Goal: Task Accomplishment & Management: Complete application form

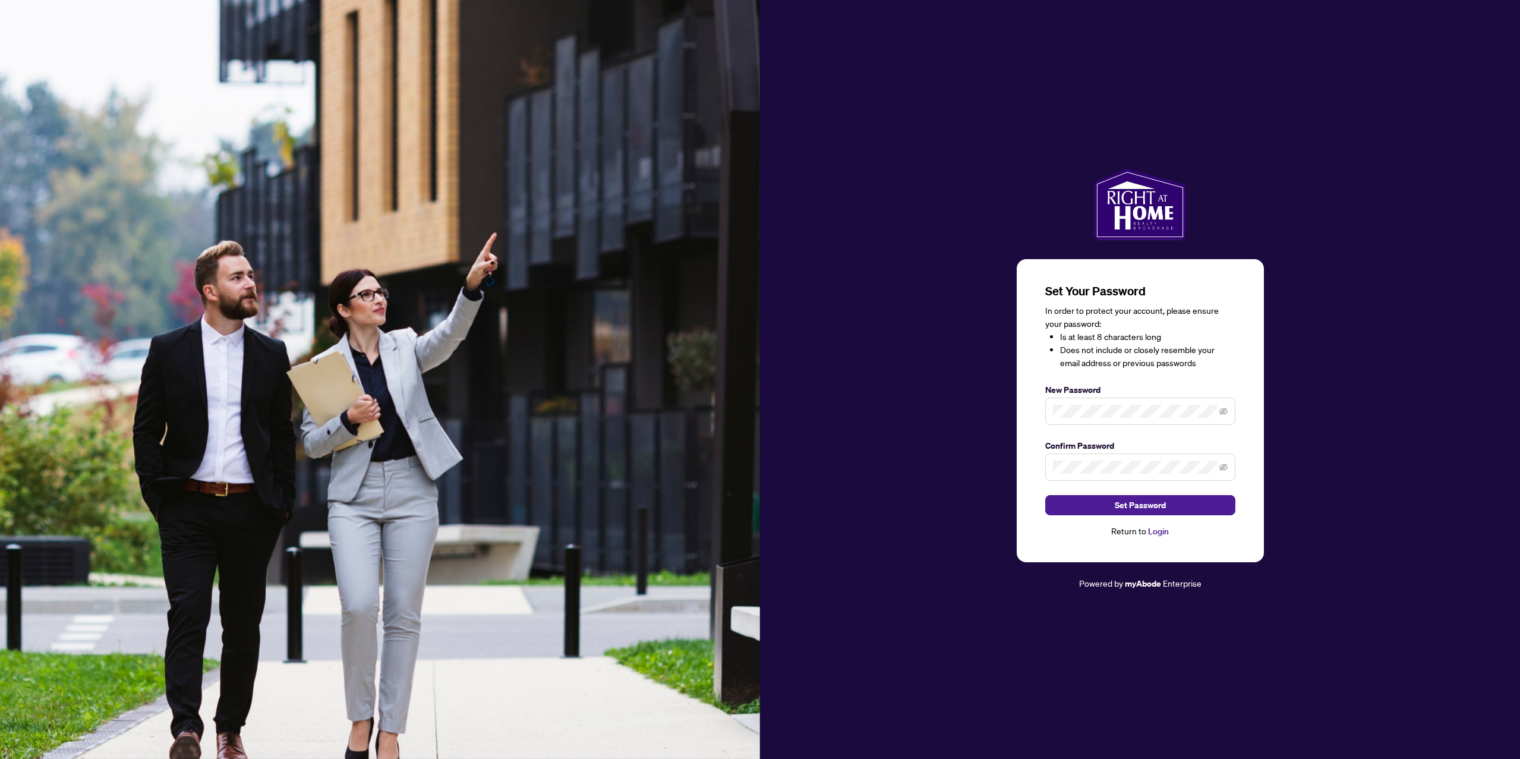
click at [1163, 474] on span at bounding box center [1140, 466] width 190 height 27
click at [1140, 501] on span "Set Password" at bounding box center [1140, 505] width 51 height 19
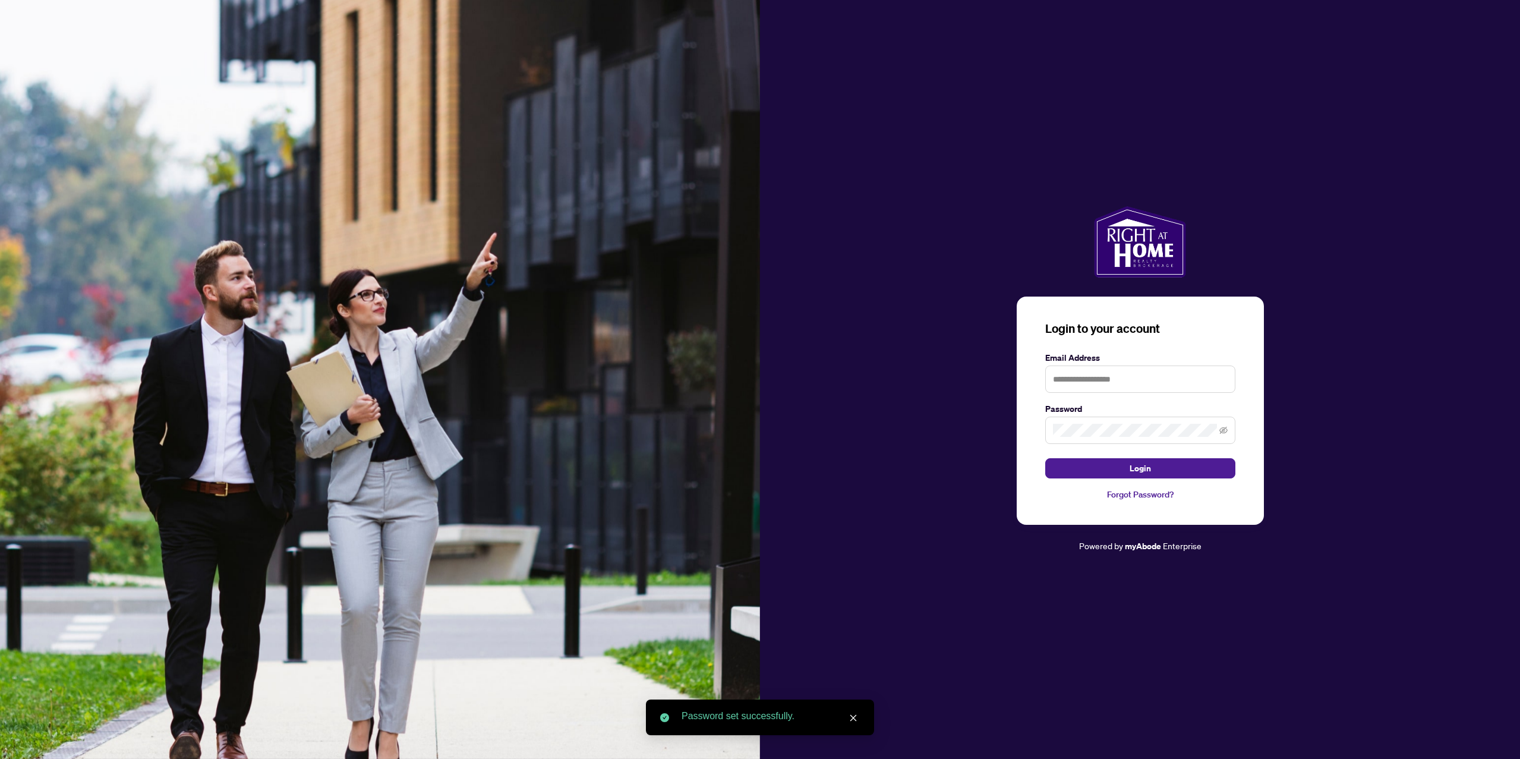
click at [1106, 398] on form "Email Address Password Login" at bounding box center [1140, 414] width 190 height 127
click at [1111, 380] on input "text" at bounding box center [1140, 378] width 190 height 27
type input "**********"
click at [1045, 458] on button "Login" at bounding box center [1140, 468] width 190 height 20
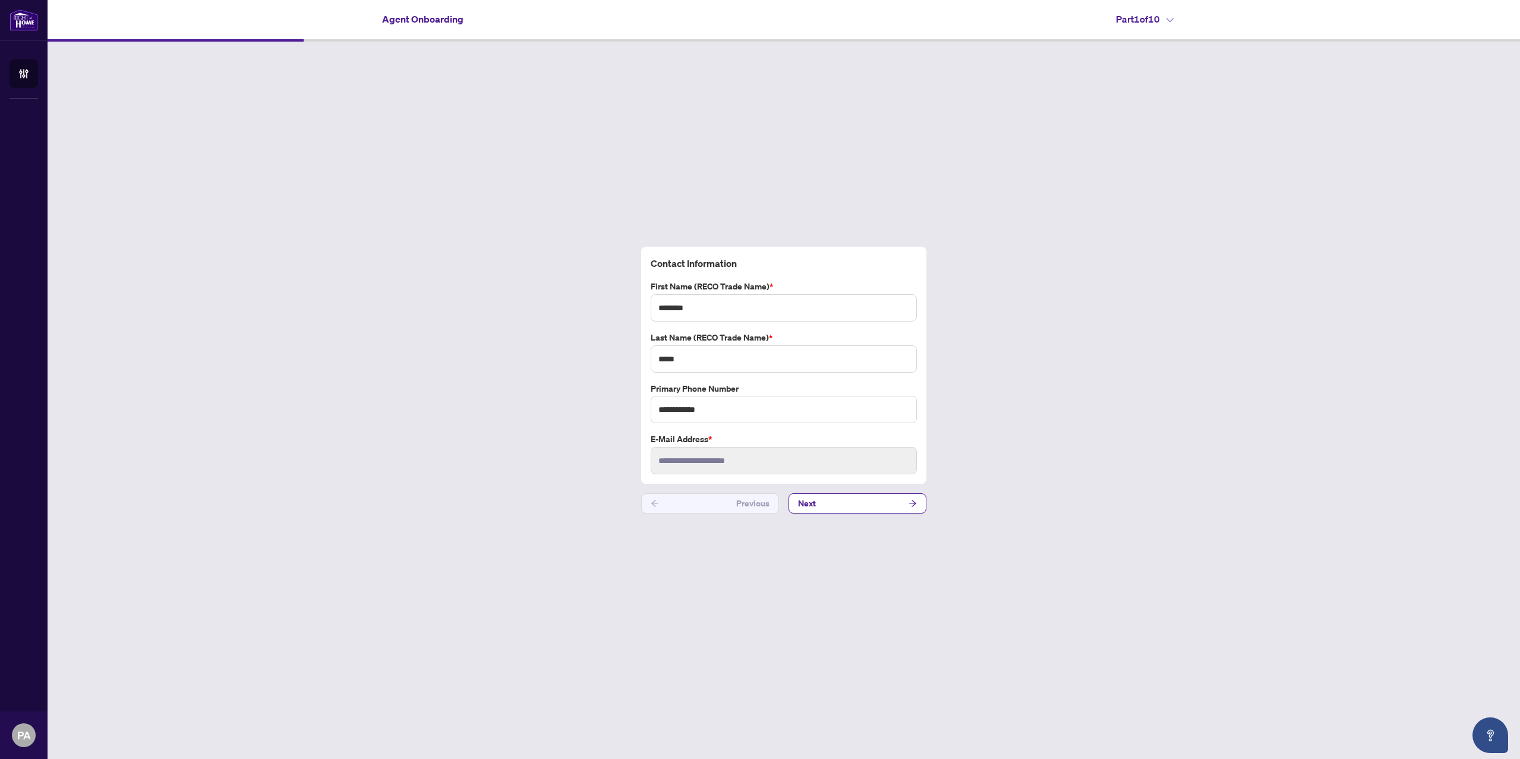
click at [835, 498] on button "Next" at bounding box center [858, 503] width 138 height 20
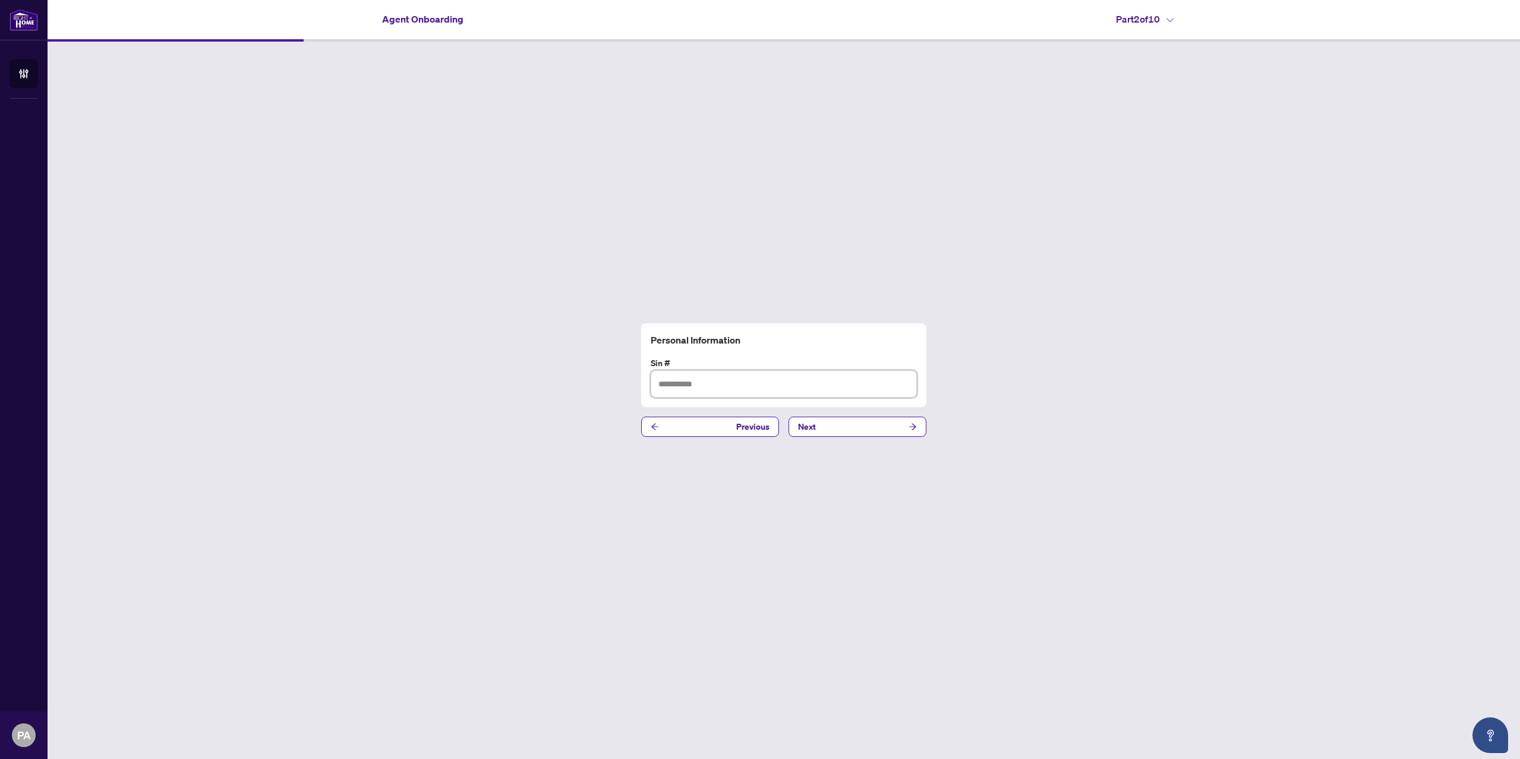
click at [751, 384] on input "text" at bounding box center [784, 383] width 266 height 27
click at [916, 357] on label "Sin #" at bounding box center [784, 363] width 266 height 13
click at [1168, 24] on h4 "Part 2 of 10" at bounding box center [1145, 19] width 58 height 14
click at [1171, 18] on icon at bounding box center [1169, 20] width 7 height 5
click at [1061, 182] on div "Personal Information Sin # Previous Next" at bounding box center [784, 380] width 1473 height 677
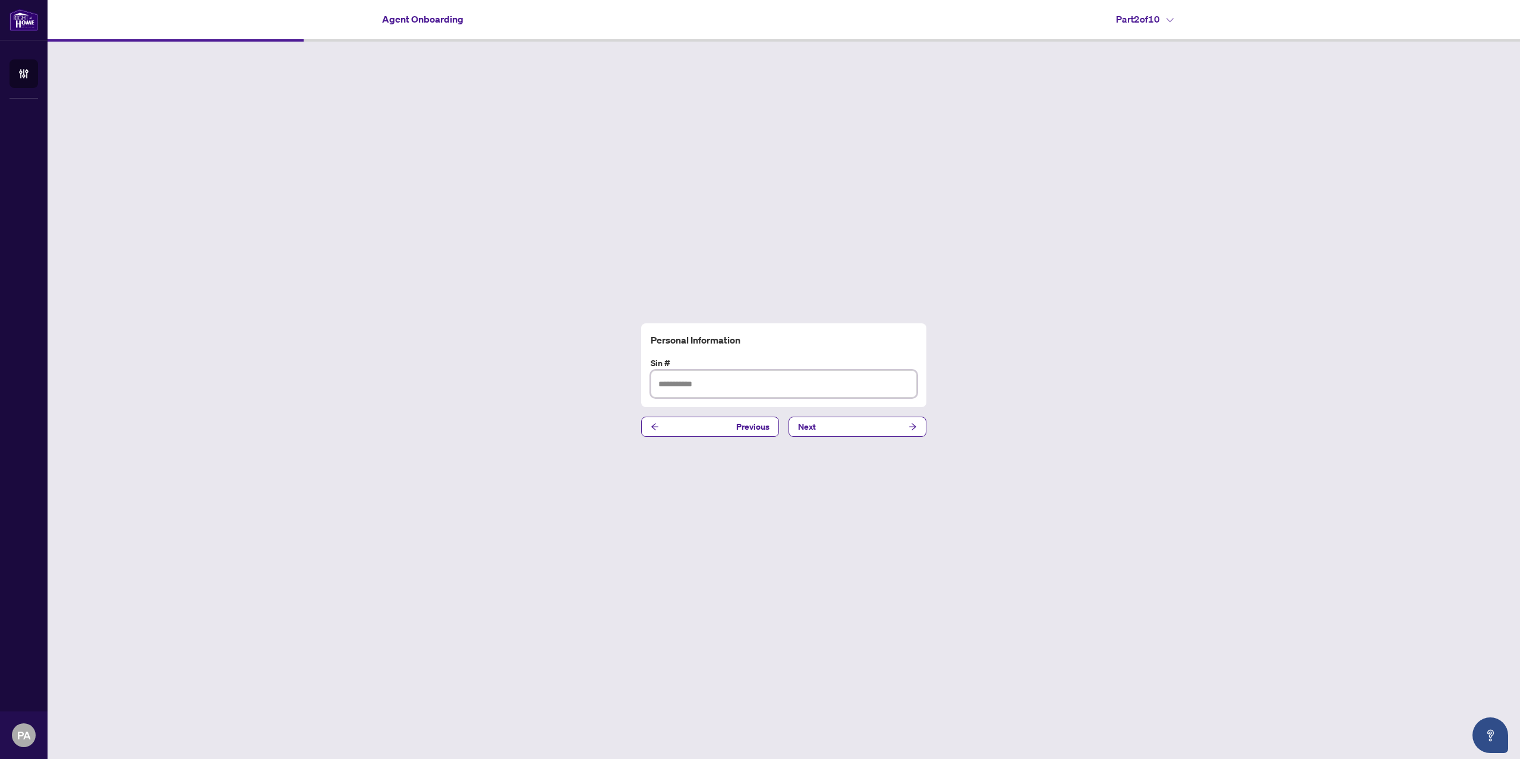
click at [737, 370] on input "text" at bounding box center [784, 383] width 266 height 27
type input "*********"
click at [900, 433] on button "Next" at bounding box center [858, 427] width 138 height 20
paste input "*********"
type input "*********"
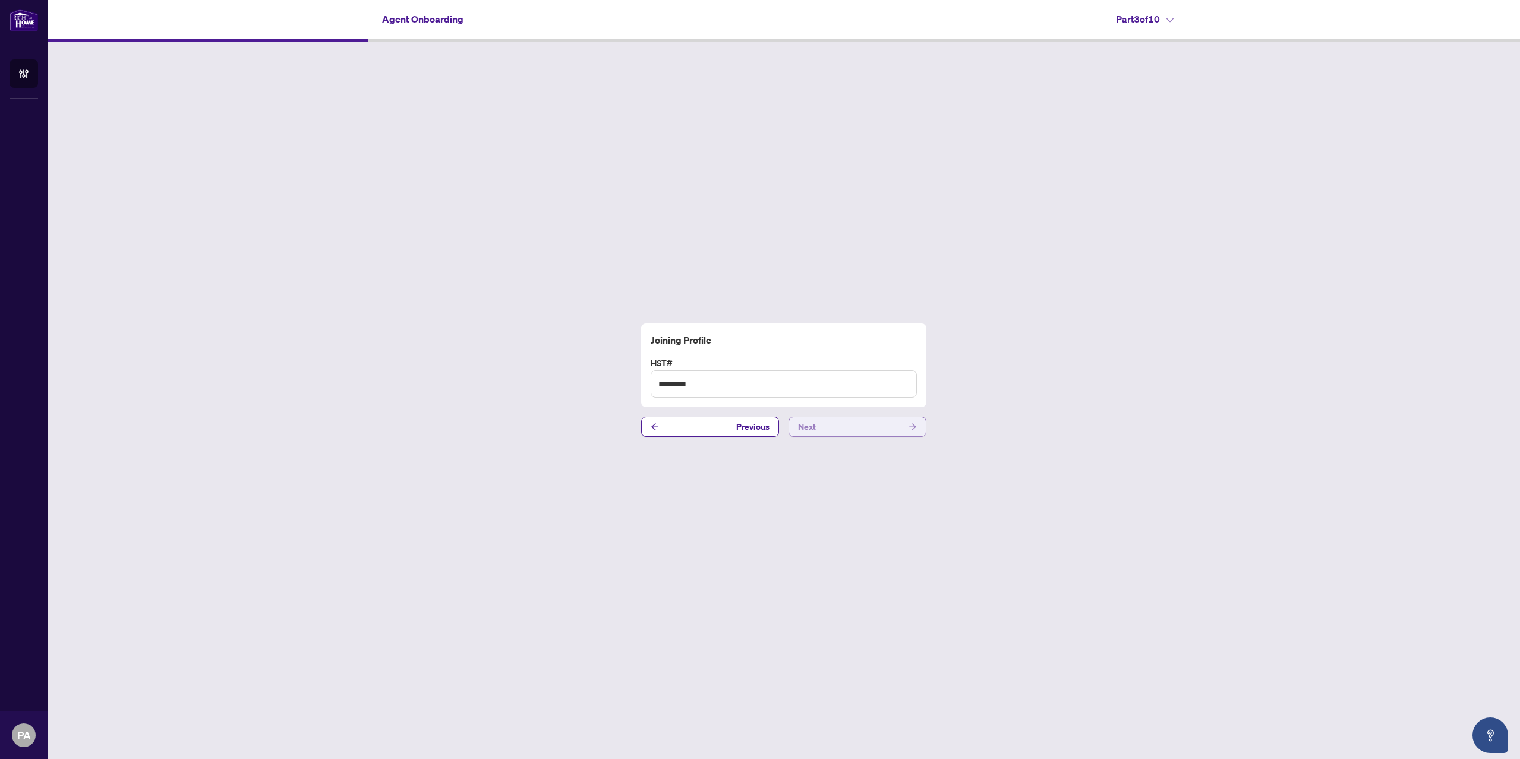
click at [900, 431] on button "Next" at bounding box center [858, 427] width 138 height 20
click at [1174, 22] on icon at bounding box center [1169, 20] width 7 height 5
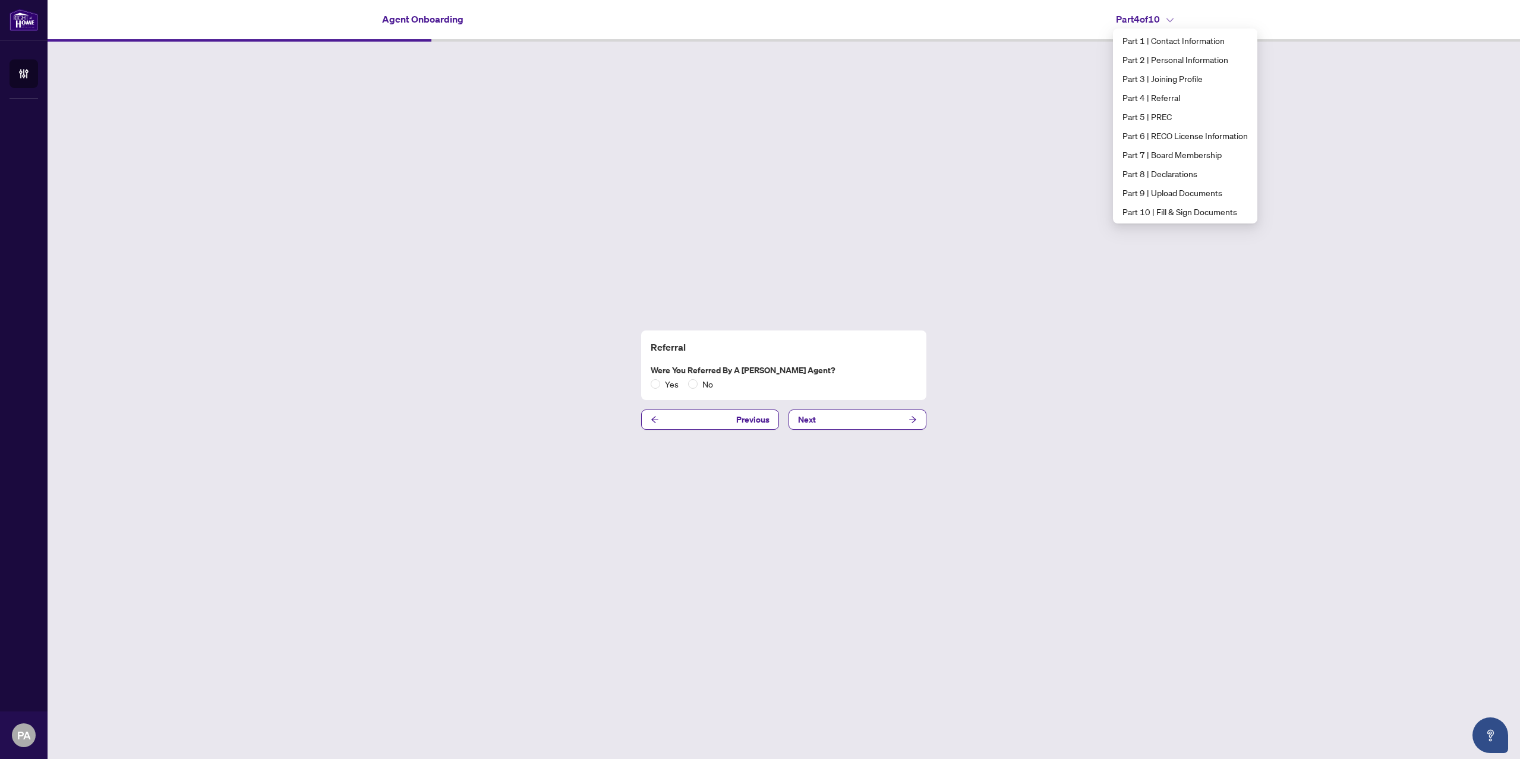
click at [1174, 16] on h4 "Part 4 of 10" at bounding box center [1145, 19] width 58 height 14
click at [875, 419] on button "Next" at bounding box center [858, 419] width 138 height 20
click at [733, 371] on label "Are you joining as PREC?" at bounding box center [784, 370] width 266 height 13
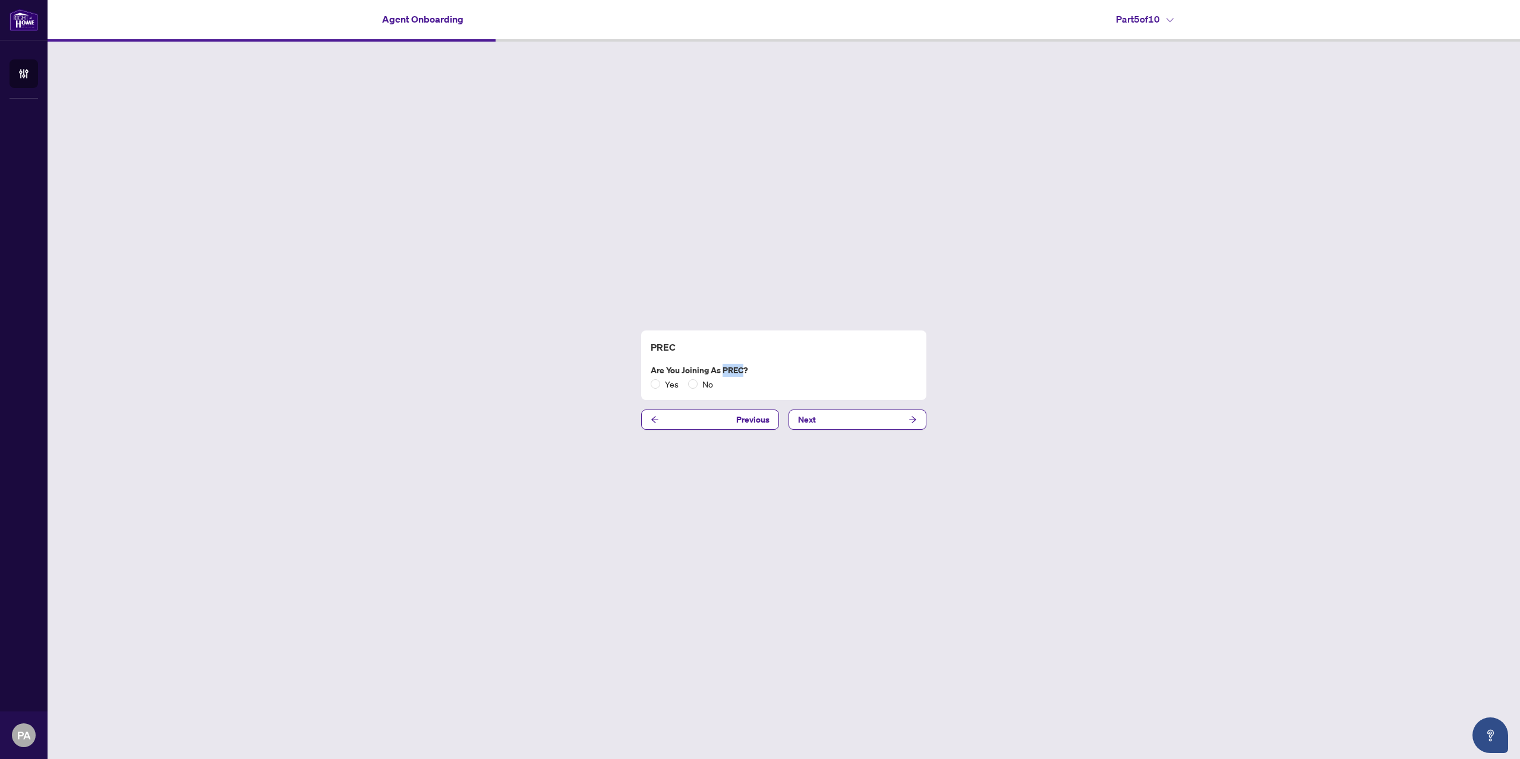
click at [733, 371] on label "Are you joining as PREC?" at bounding box center [784, 370] width 266 height 13
click at [862, 346] on h4 "PREC" at bounding box center [784, 347] width 266 height 14
click at [701, 384] on span "No" at bounding box center [708, 383] width 20 height 13
click at [850, 418] on button "Next" at bounding box center [858, 419] width 138 height 20
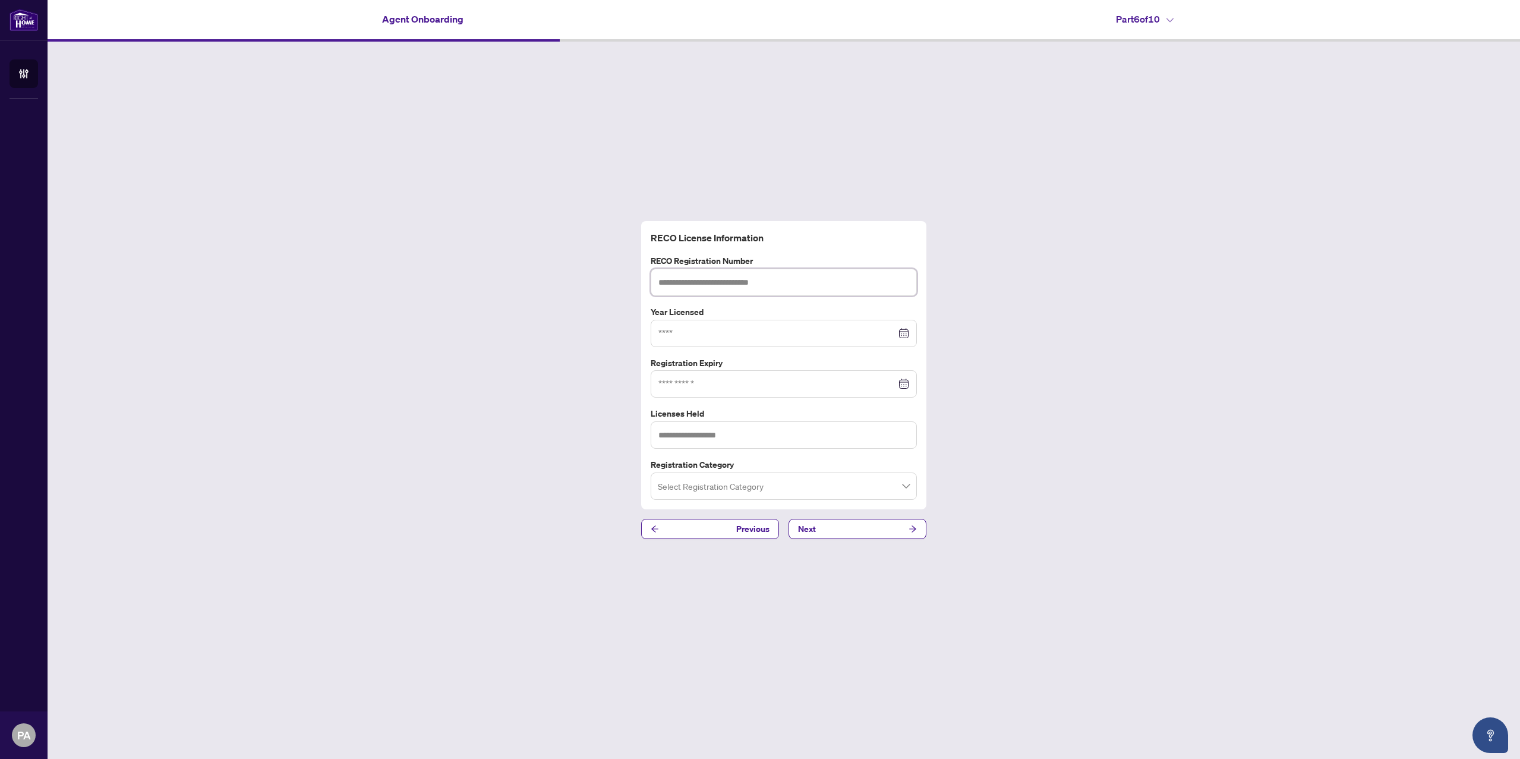
click at [767, 276] on input "text" at bounding box center [784, 282] width 266 height 27
type input "*******"
click at [700, 335] on input at bounding box center [777, 333] width 238 height 13
type input "****"
click at [800, 387] on div "2021" at bounding box center [791, 393] width 36 height 14
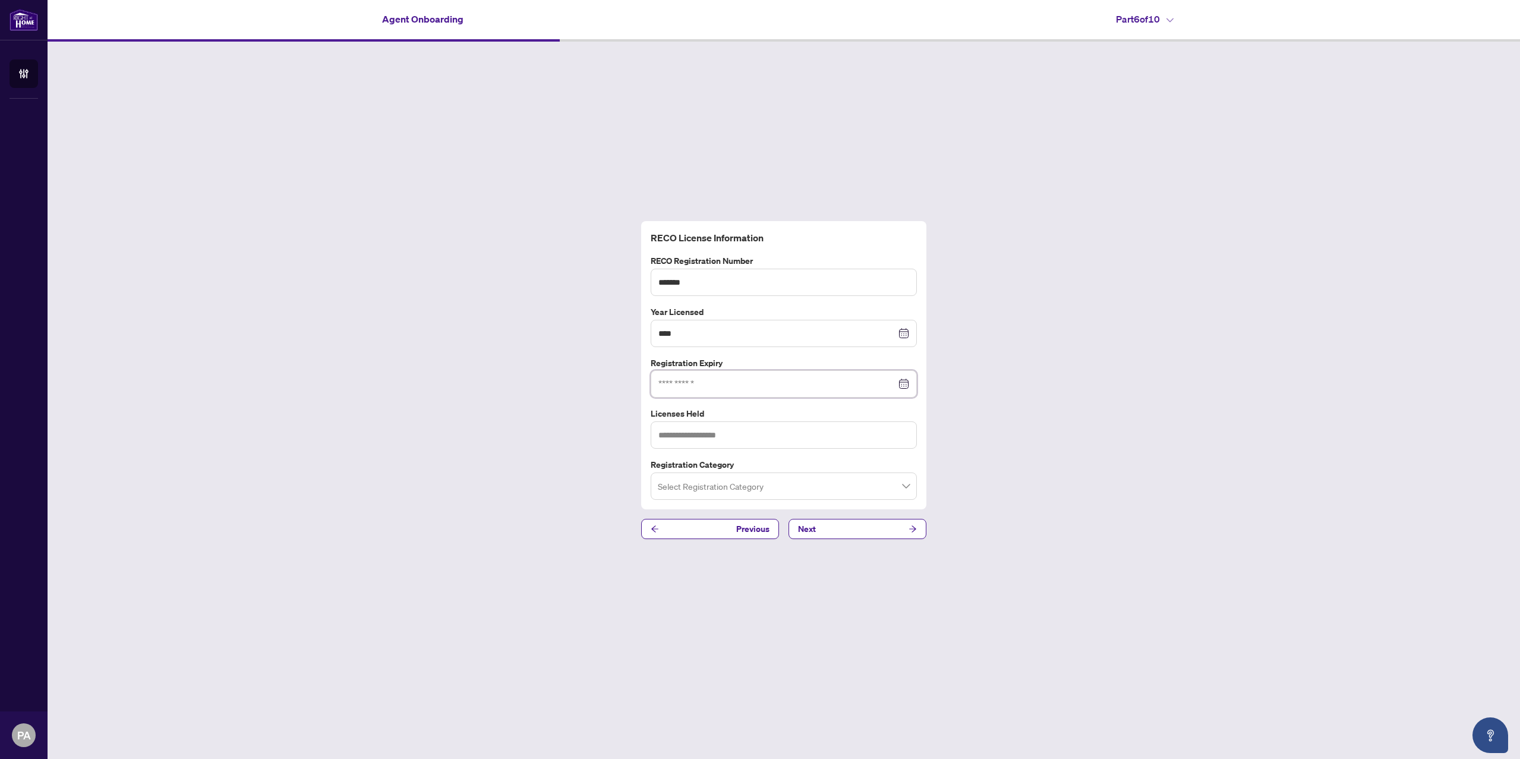
click at [755, 386] on input at bounding box center [777, 383] width 238 height 13
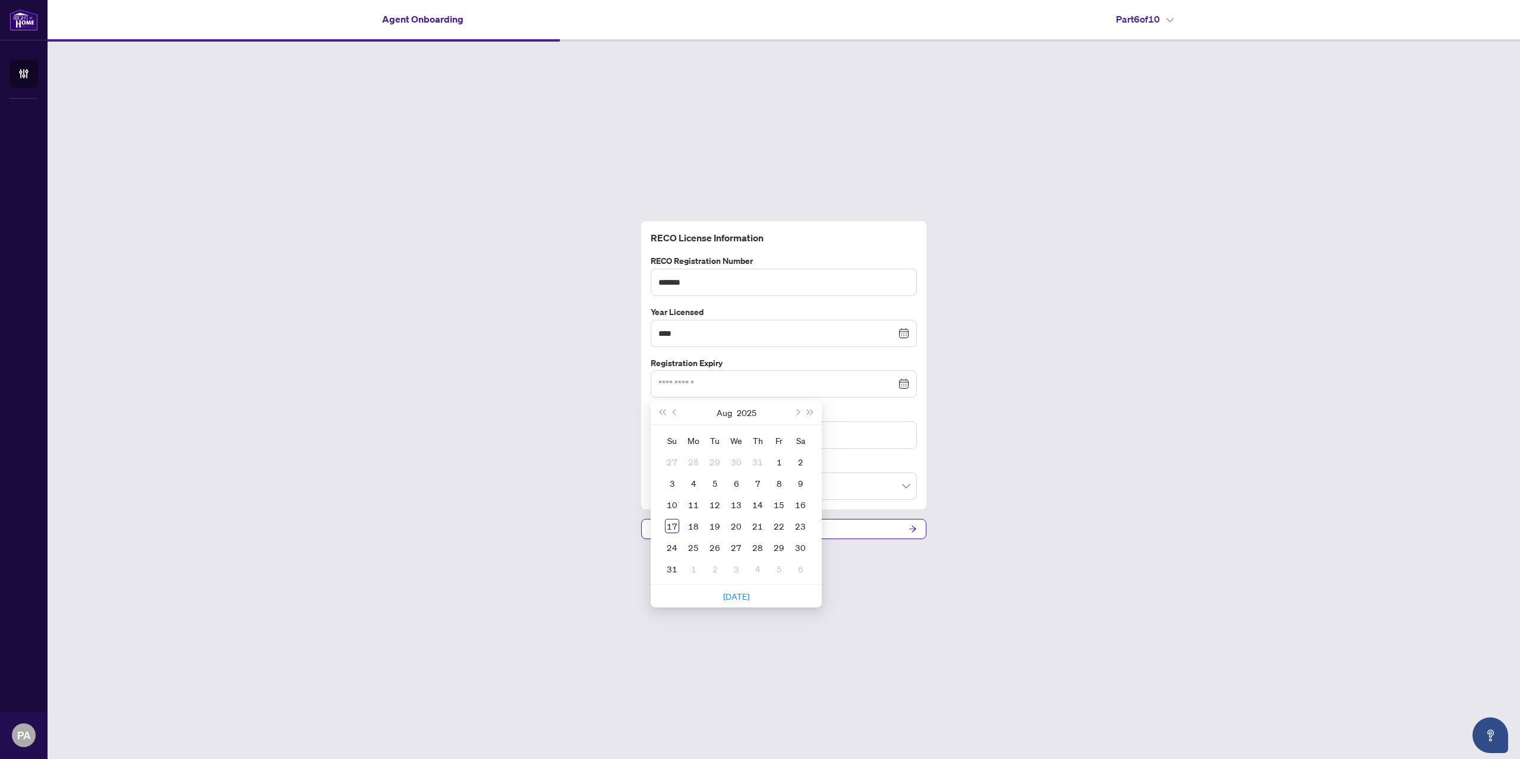
click at [854, 358] on label "Registration Expiry" at bounding box center [784, 363] width 266 height 13
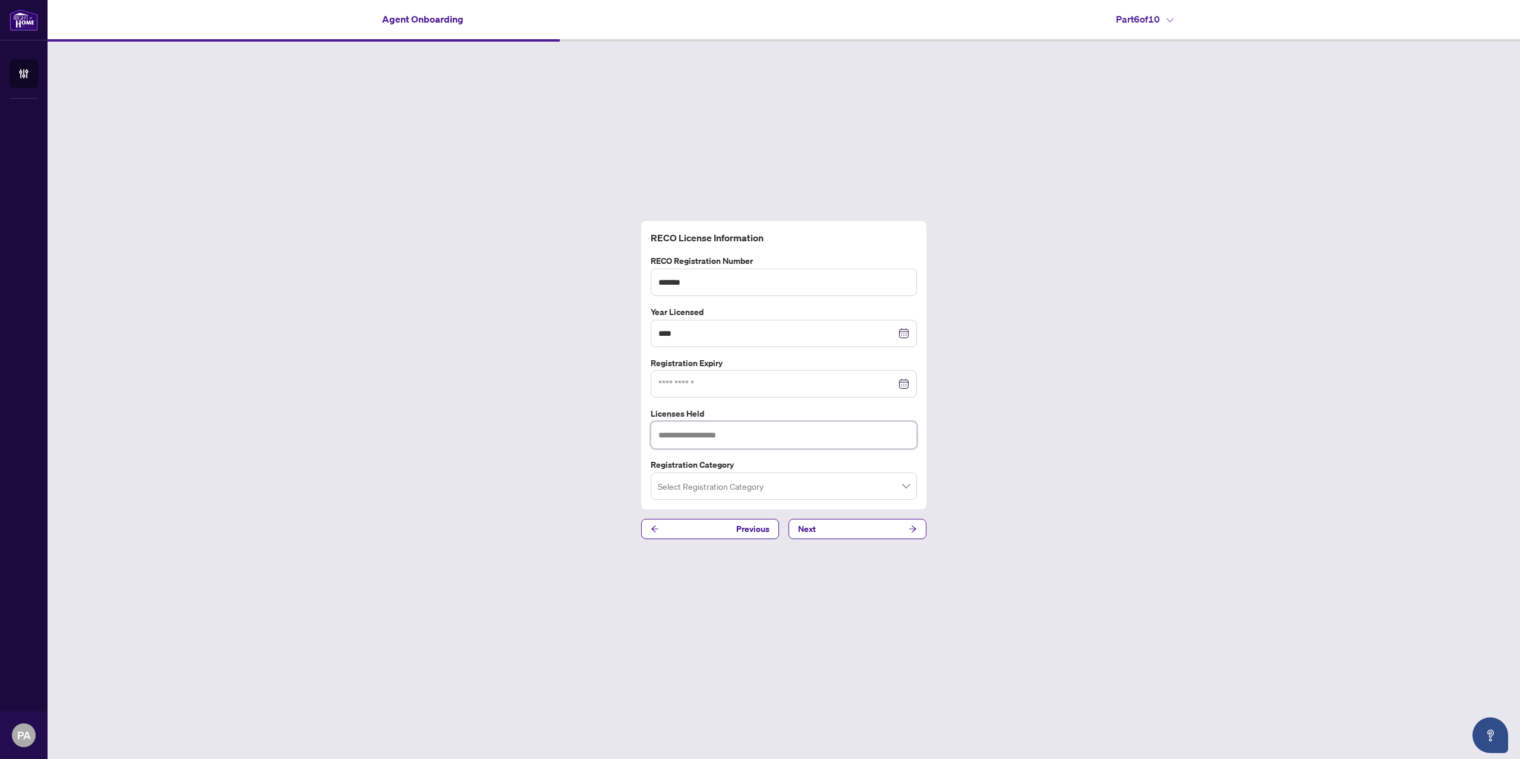
click at [843, 429] on input "text" at bounding box center [784, 434] width 266 height 27
click at [830, 490] on input "search" at bounding box center [778, 488] width 241 height 26
click at [822, 531] on div "Sales Representative" at bounding box center [783, 532] width 247 height 13
click at [823, 445] on input "text" at bounding box center [784, 434] width 266 height 27
click at [823, 389] on input at bounding box center [777, 383] width 238 height 13
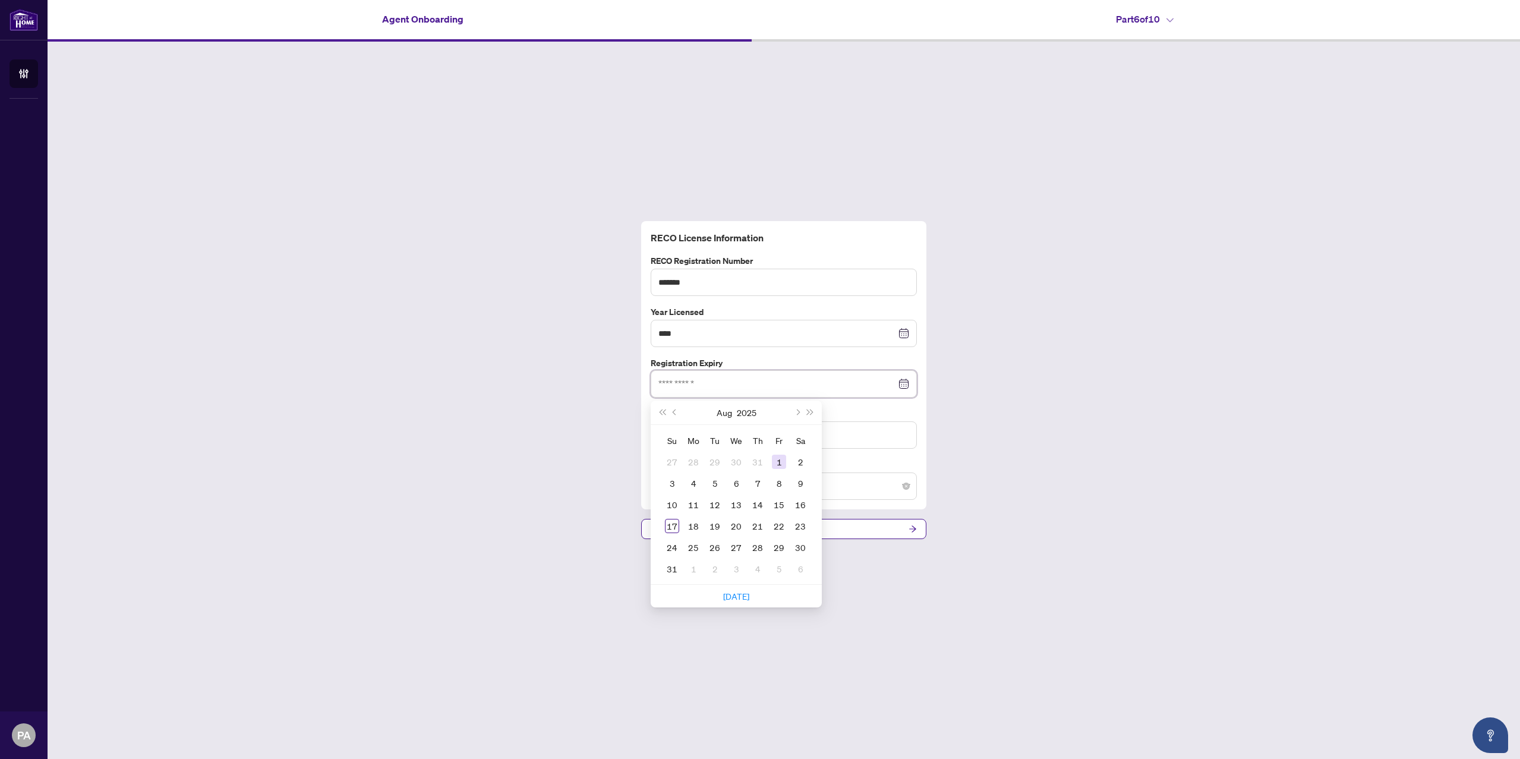
type input "**********"
click at [790, 416] on div "[DATE]" at bounding box center [736, 413] width 108 height 24
click at [793, 415] on button "Next month (PageDown)" at bounding box center [796, 413] width 13 height 24
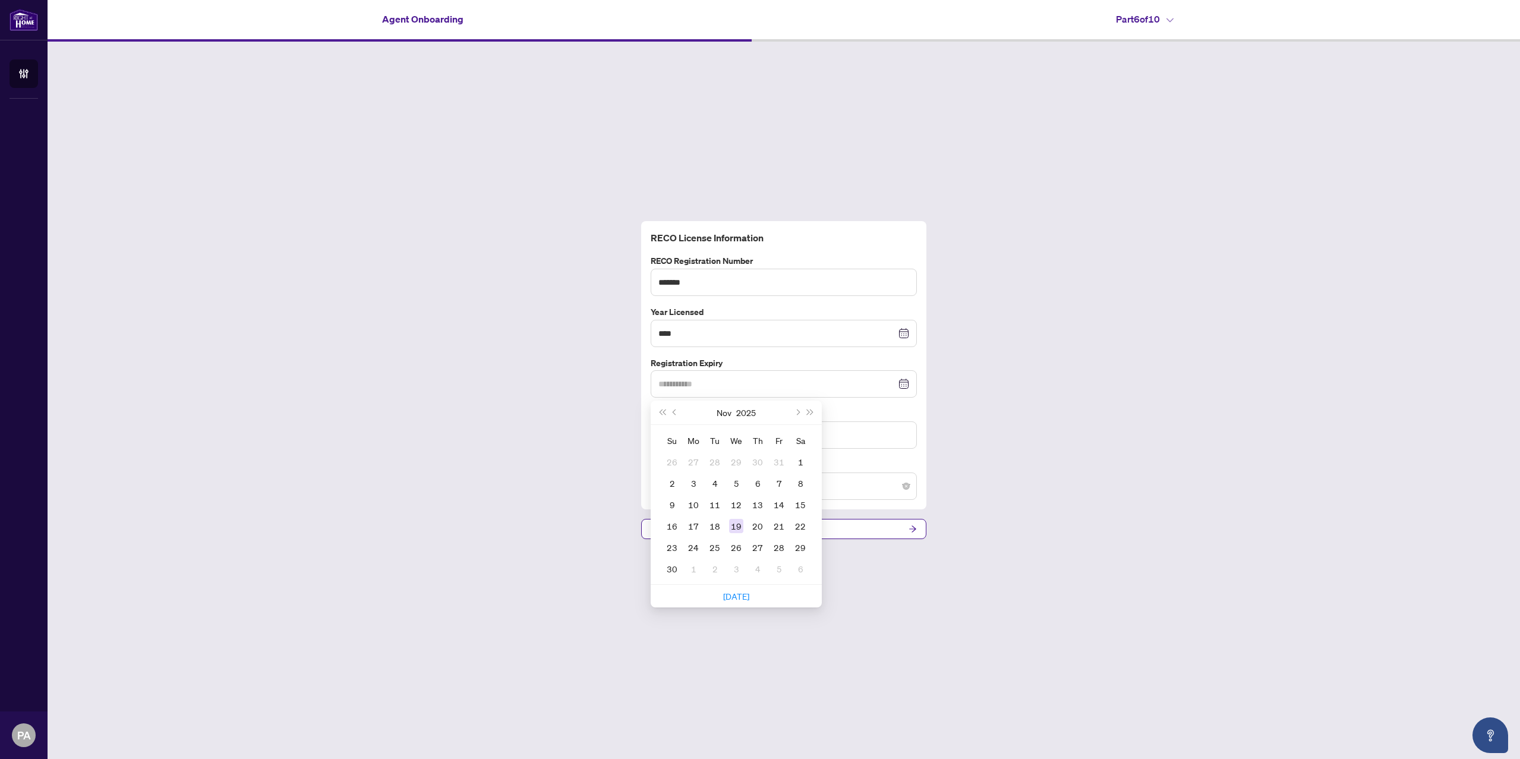
type input "**********"
click at [741, 522] on div "19" at bounding box center [736, 526] width 14 height 14
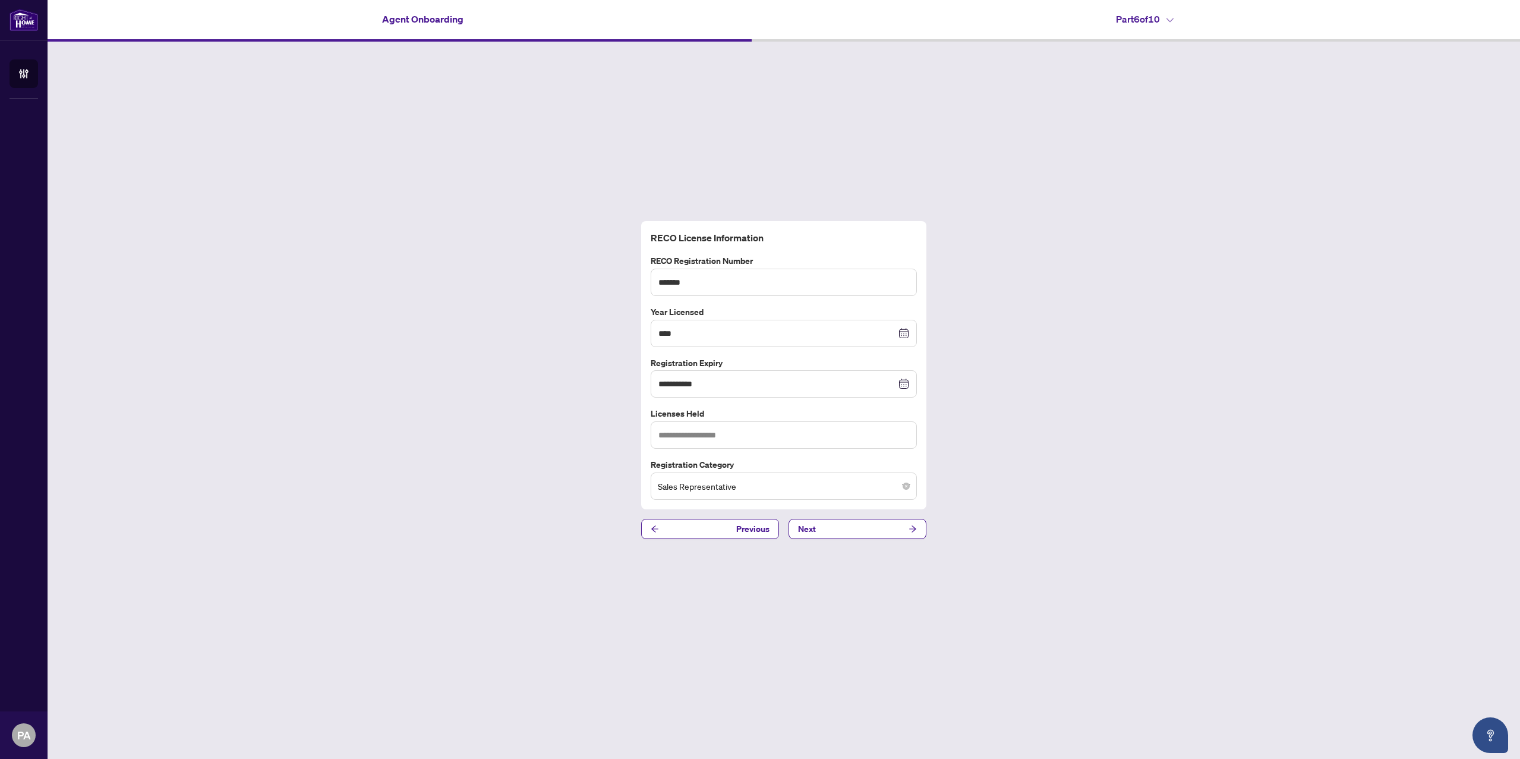
click at [923, 413] on div "**********" at bounding box center [783, 365] width 285 height 289
click at [763, 436] on input "text" at bounding box center [784, 434] width 266 height 27
click at [757, 418] on label "Licenses Held" at bounding box center [784, 413] width 266 height 13
click at [746, 436] on input "text" at bounding box center [784, 434] width 266 height 27
click at [830, 409] on label "Licenses Held" at bounding box center [784, 413] width 266 height 13
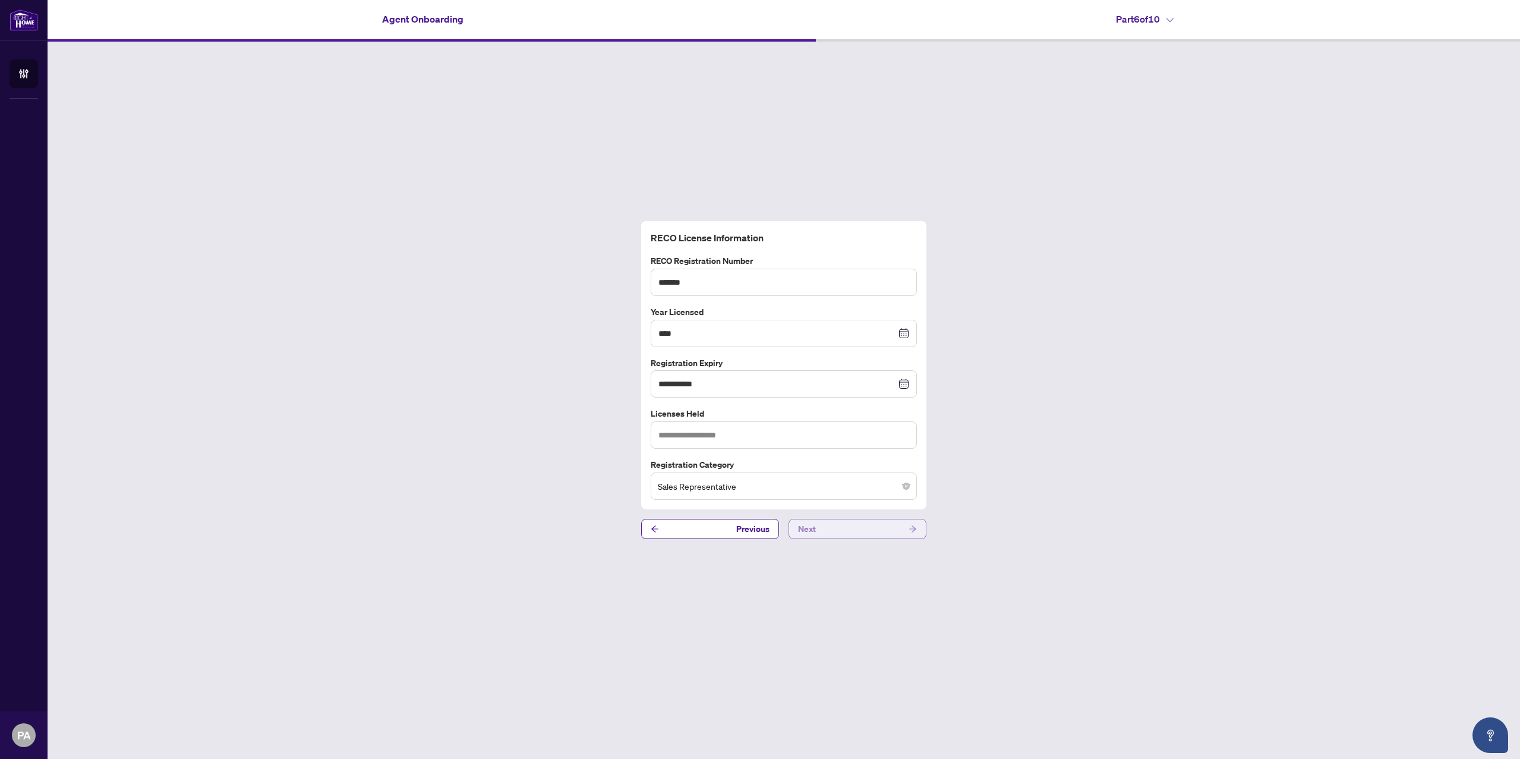
click at [852, 524] on button "Next" at bounding box center [858, 529] width 138 height 20
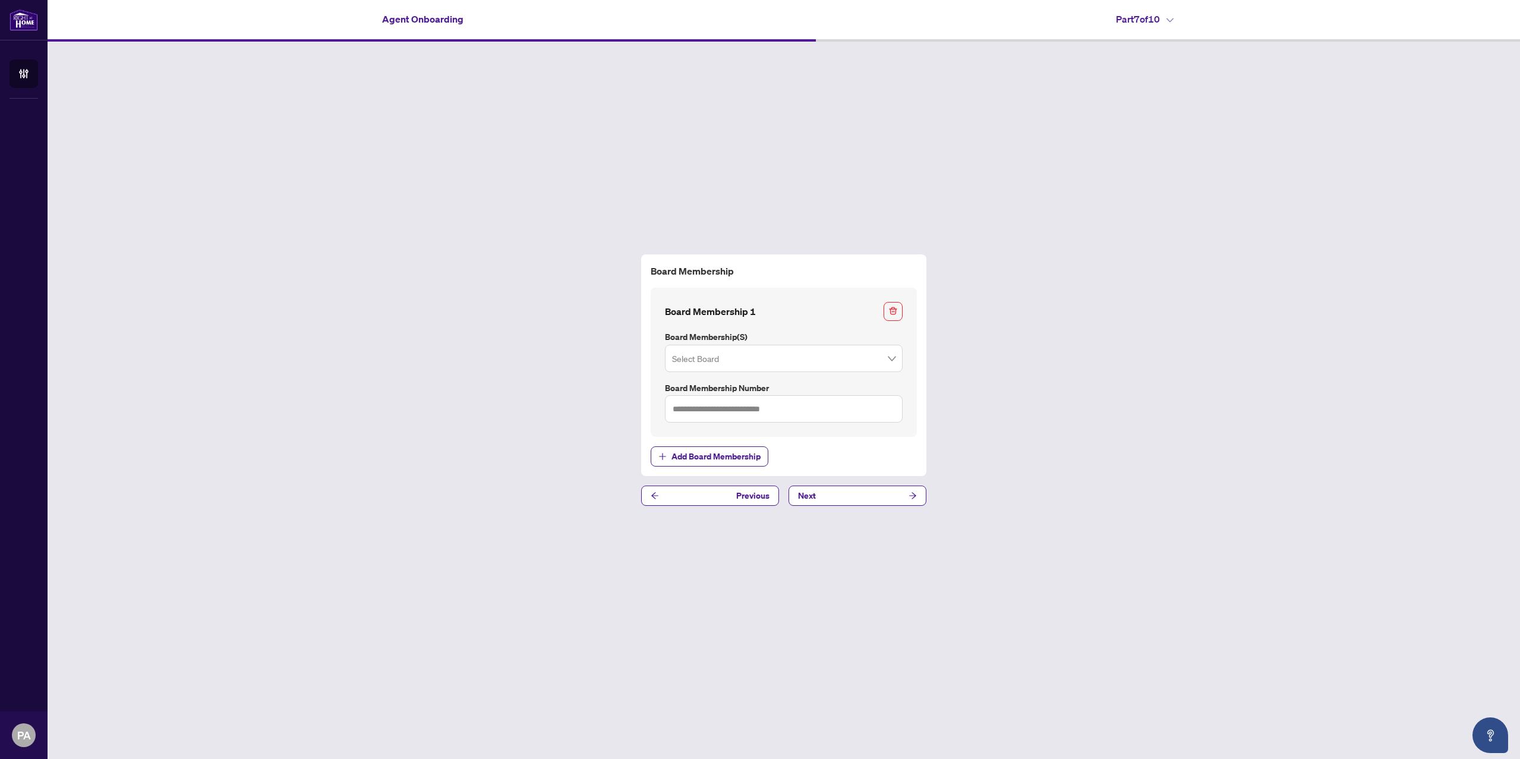
click at [732, 311] on h4 "Board Membership 1" at bounding box center [710, 311] width 91 height 14
click at [742, 356] on input "search" at bounding box center [778, 360] width 213 height 26
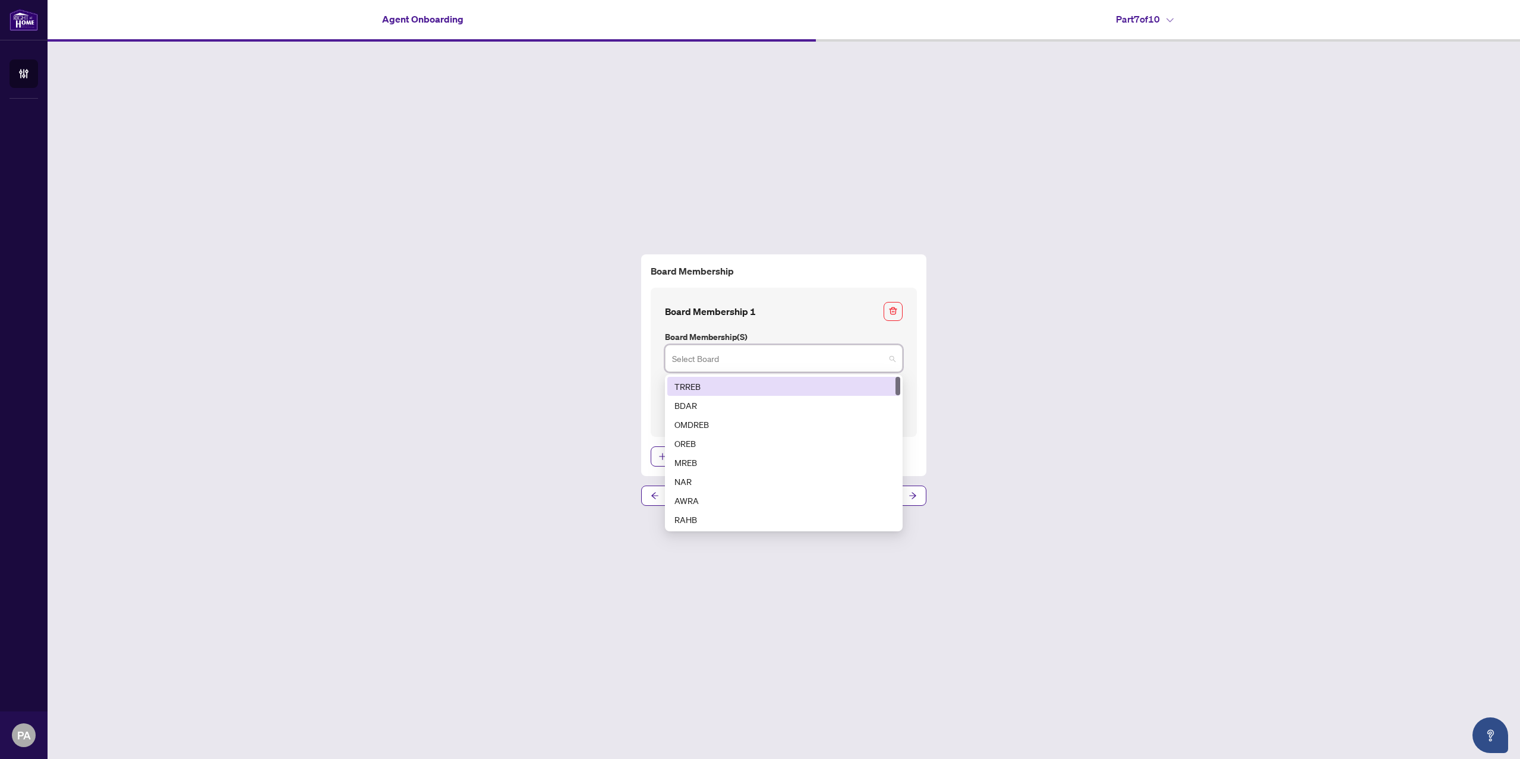
click at [740, 384] on div "TRREB" at bounding box center [783, 386] width 219 height 13
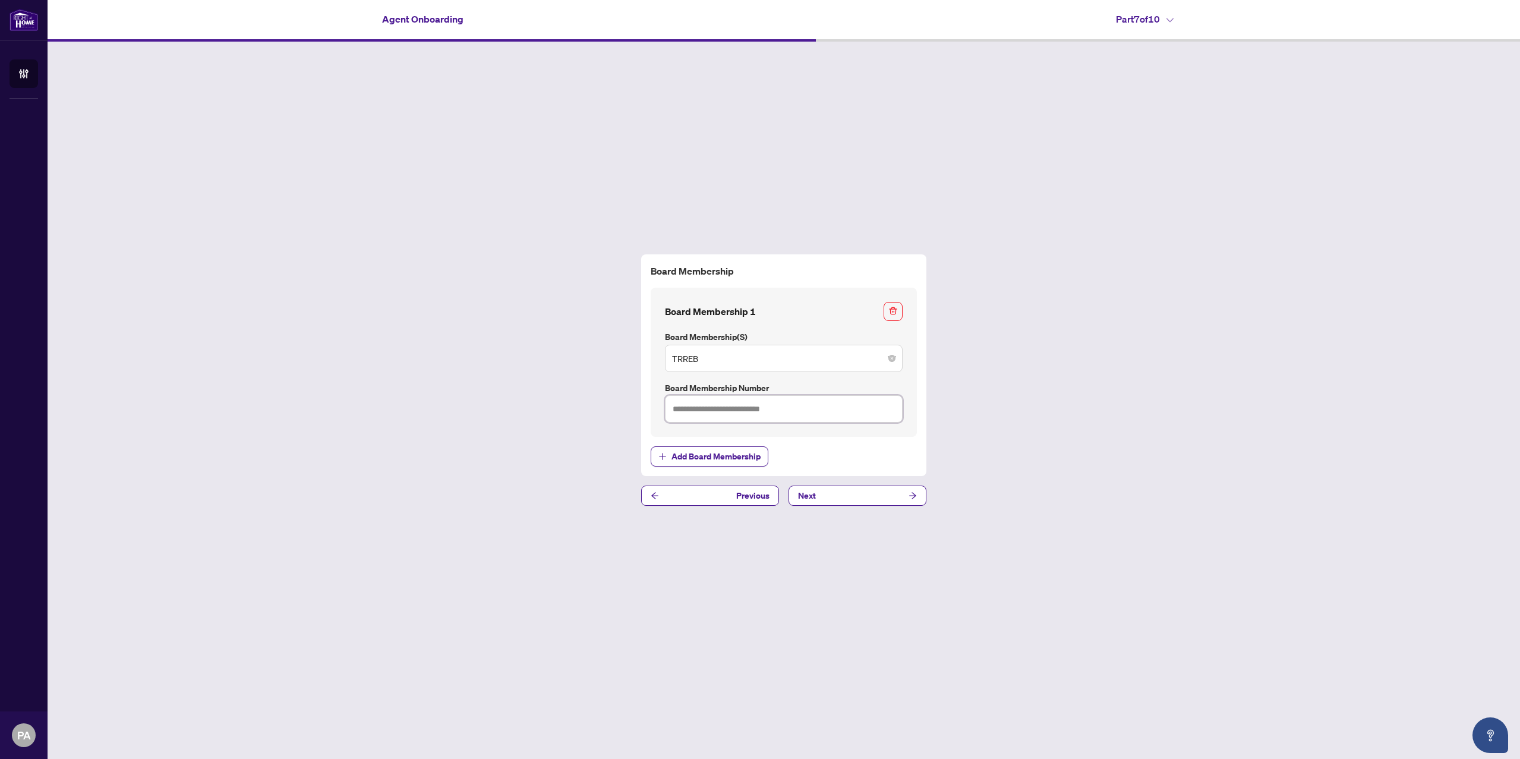
click at [819, 399] on input "text" at bounding box center [784, 408] width 238 height 27
click at [858, 417] on input "text" at bounding box center [784, 408] width 238 height 27
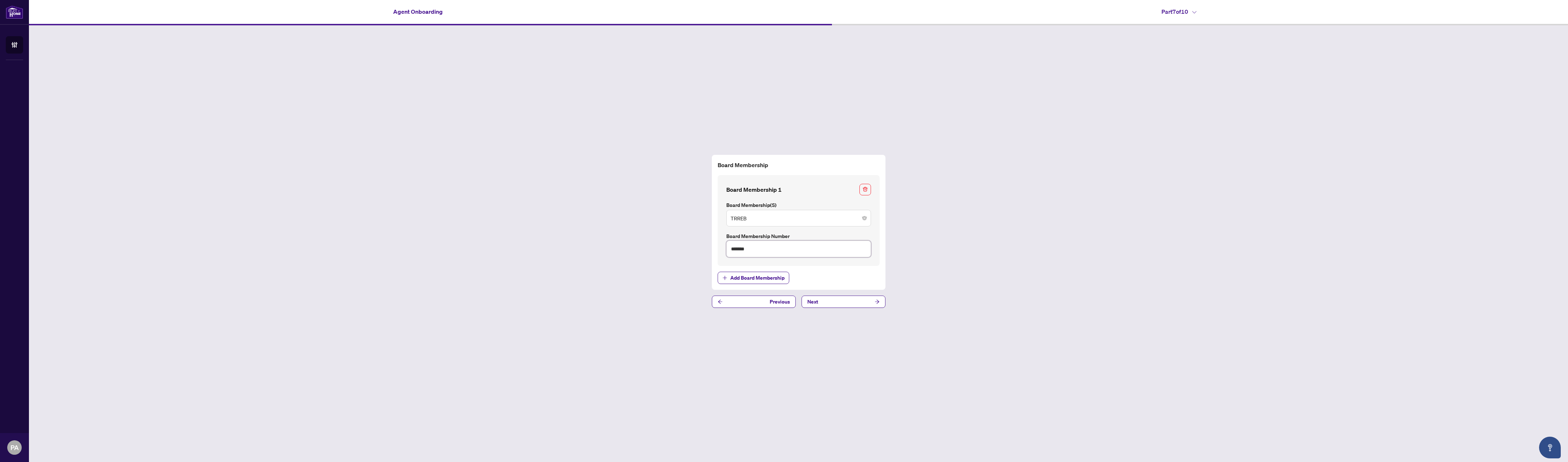
type input "*******"
click at [838, 267] on div "Board Membership Board Membership 1 Board Membership(s) TRREB 1 2 TRREB BDAR OM…" at bounding box center [799, 222] width 168 height 124
click at [827, 301] on button "Next" at bounding box center [844, 301] width 84 height 12
click at [817, 278] on span "Next" at bounding box center [813, 281] width 11 height 12
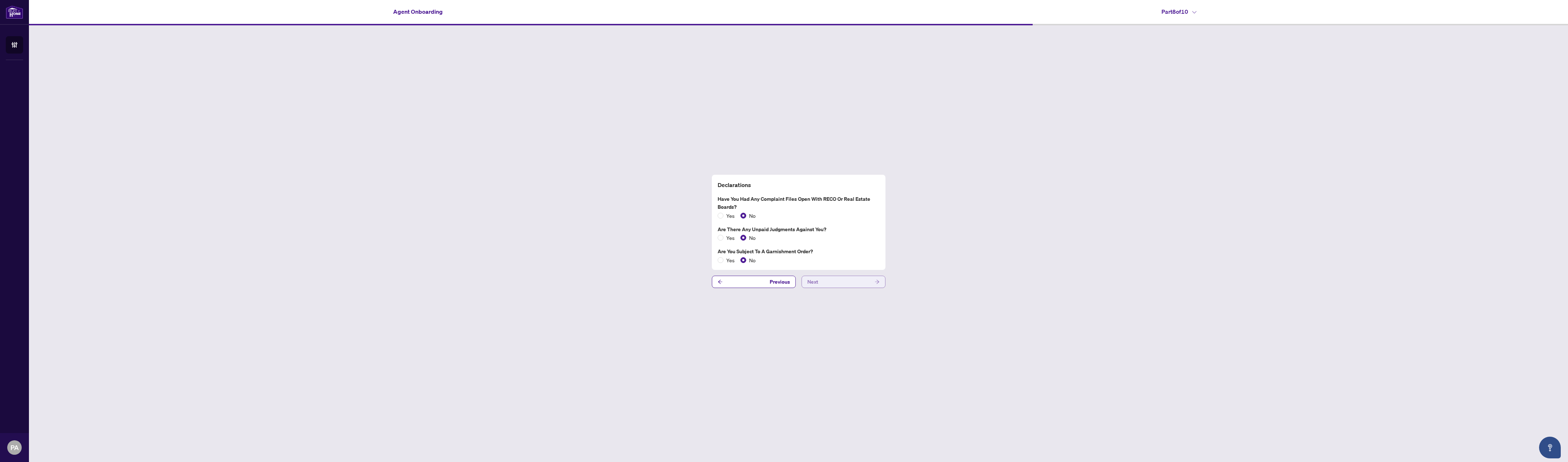
click at [831, 282] on button "Next" at bounding box center [844, 282] width 84 height 12
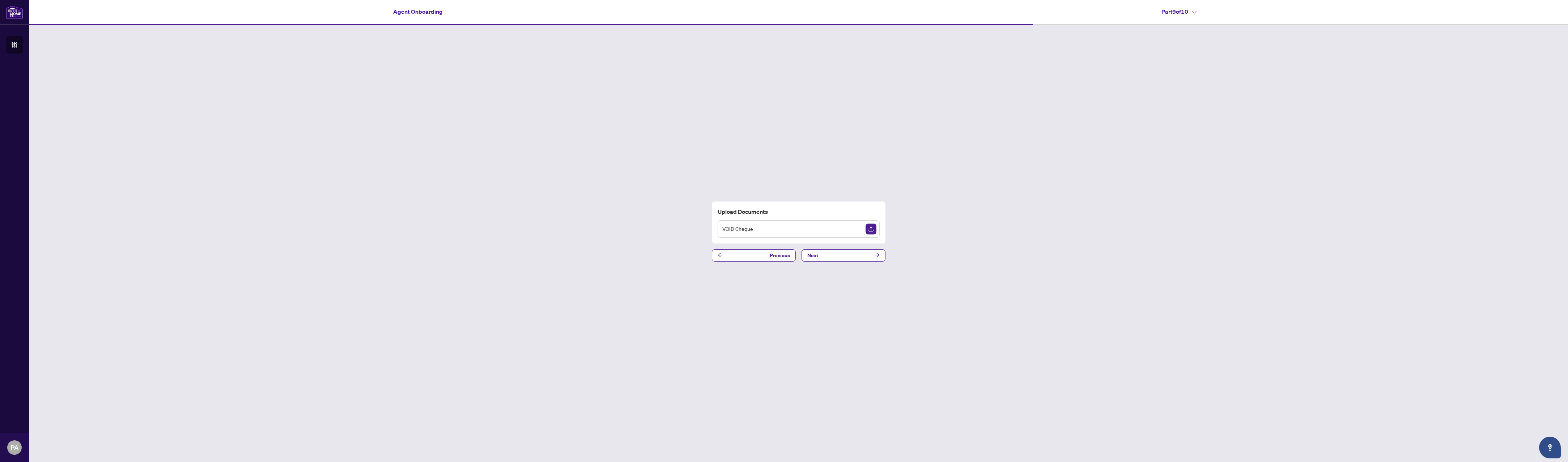
click at [825, 231] on div "VOID Cheque" at bounding box center [799, 229] width 162 height 18
click at [925, 15] on h4 "Part 9 of 10" at bounding box center [1179, 12] width 35 height 9
click at [925, 116] on div "Upload Documents VOID Cheque Previous Next" at bounding box center [799, 231] width 1539 height 412
click at [817, 229] on div "VOID Cheque" at bounding box center [799, 229] width 162 height 18
click at [828, 225] on div "VOID Cheque" at bounding box center [799, 229] width 162 height 18
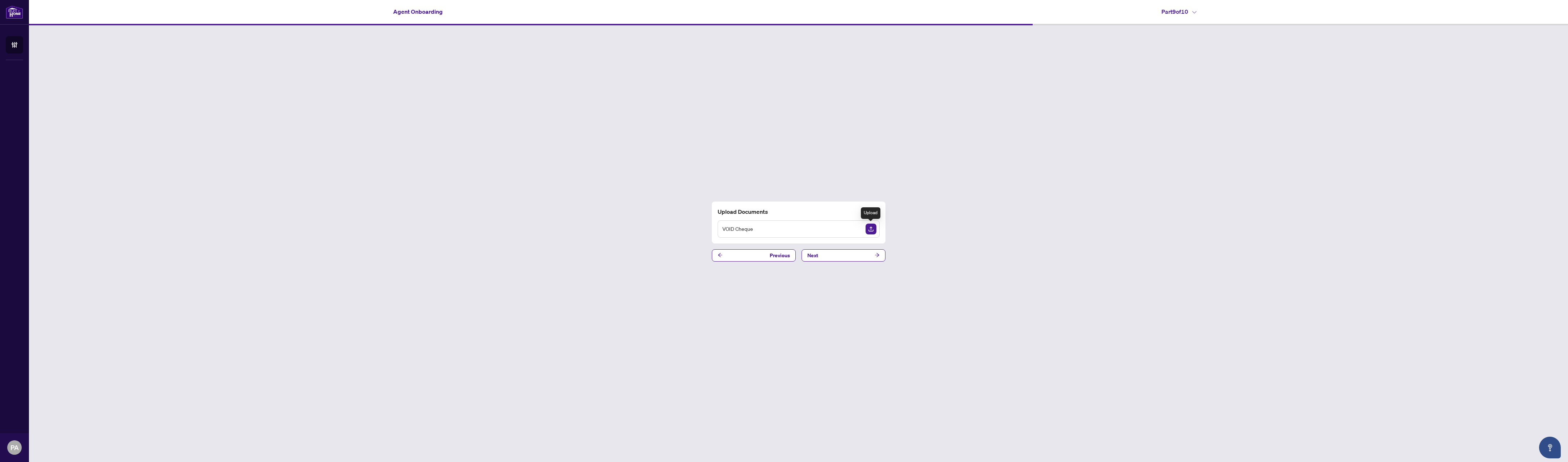
click at [874, 229] on img "Upload Document" at bounding box center [871, 229] width 11 height 11
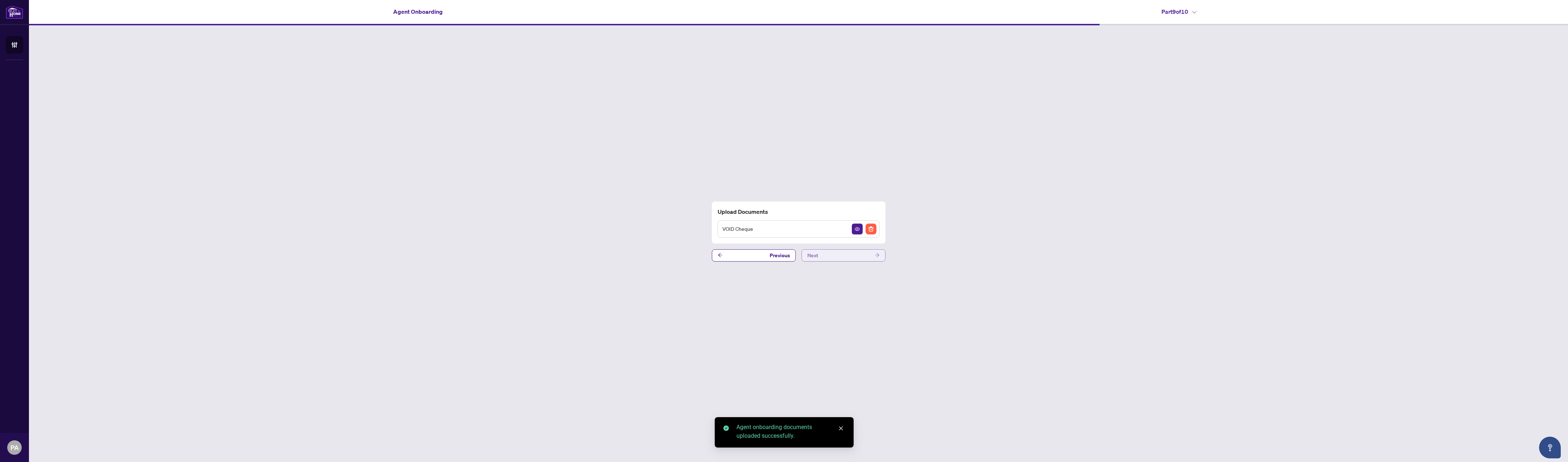
click at [821, 251] on button "Next" at bounding box center [844, 255] width 84 height 12
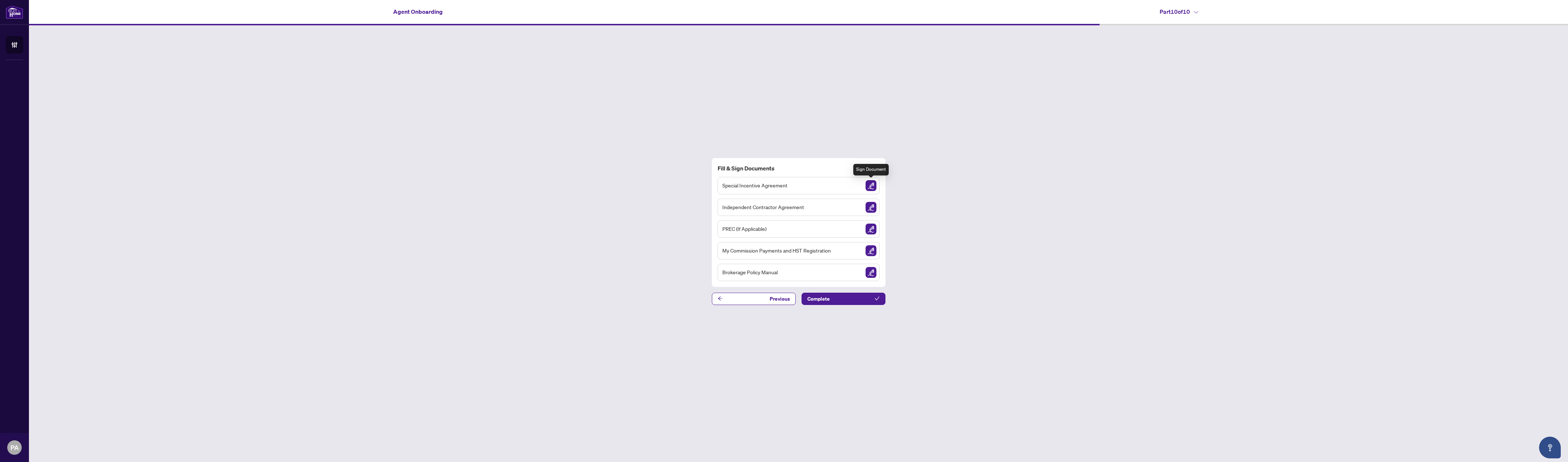
click at [873, 186] on img "Sign Document" at bounding box center [871, 186] width 11 height 11
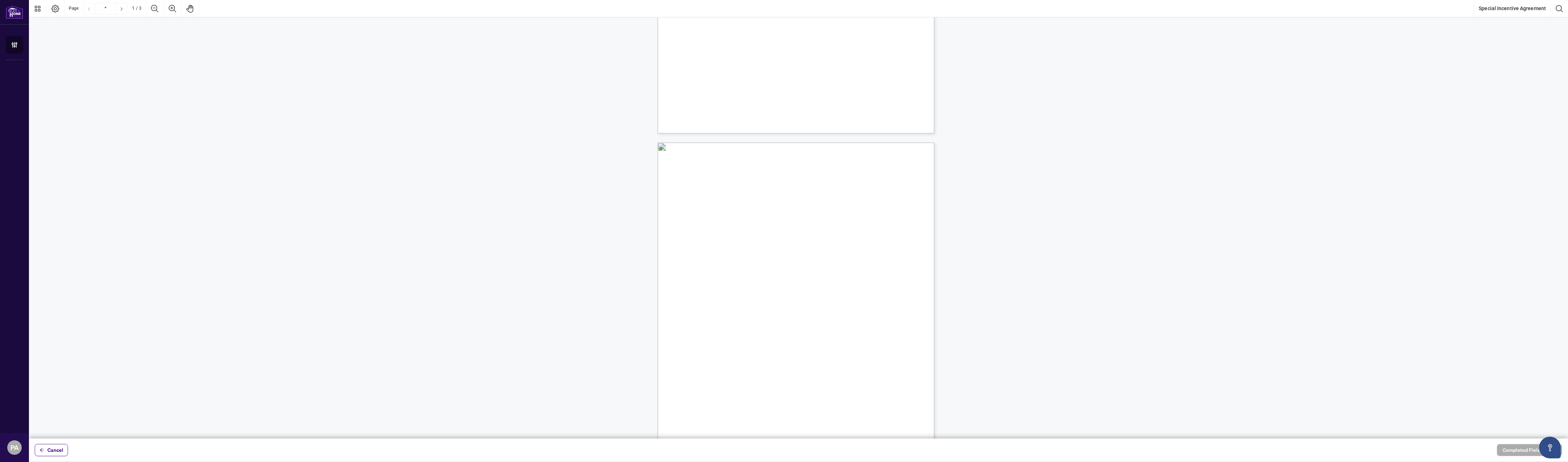
scroll to position [253, 0]
type input "*"
click at [811, 195] on div at bounding box center [799, 219] width 1539 height 438
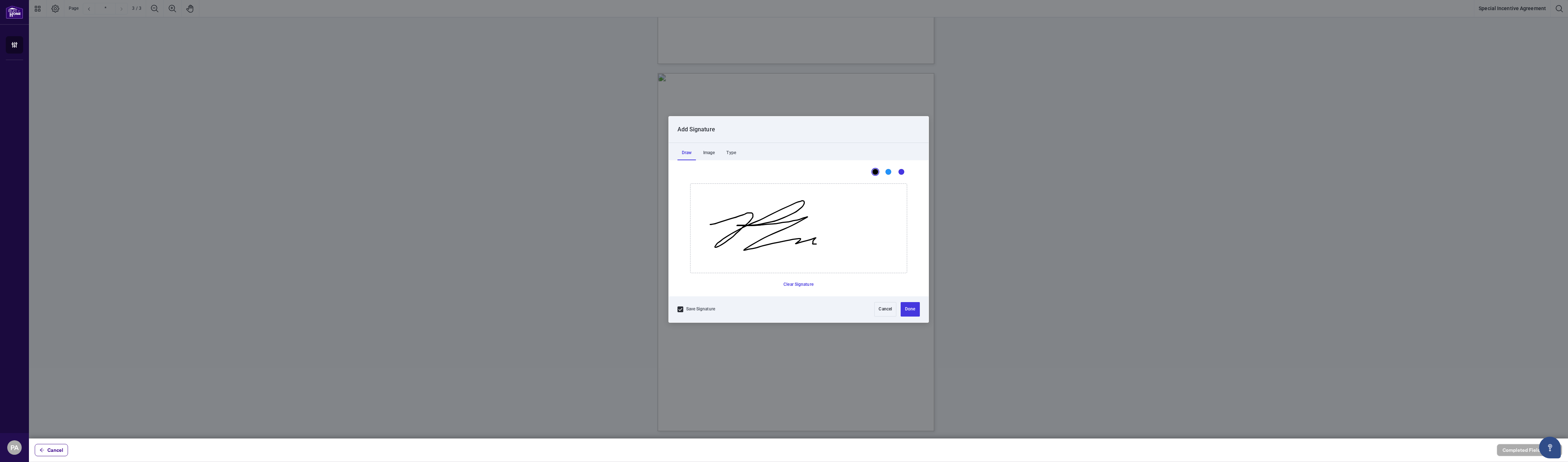
drag, startPoint x: 710, startPoint y: 224, endPoint x: 835, endPoint y: 240, distance: 126.0
click at [821, 245] on icon "Drawing canvas" at bounding box center [798, 228] width 216 height 89
drag, startPoint x: 877, startPoint y: 227, endPoint x: 906, endPoint y: 261, distance: 44.7
click at [907, 247] on icon "Drawing canvas" at bounding box center [798, 228] width 216 height 89
drag, startPoint x: 923, startPoint y: 311, endPoint x: 914, endPoint y: 310, distance: 9.1
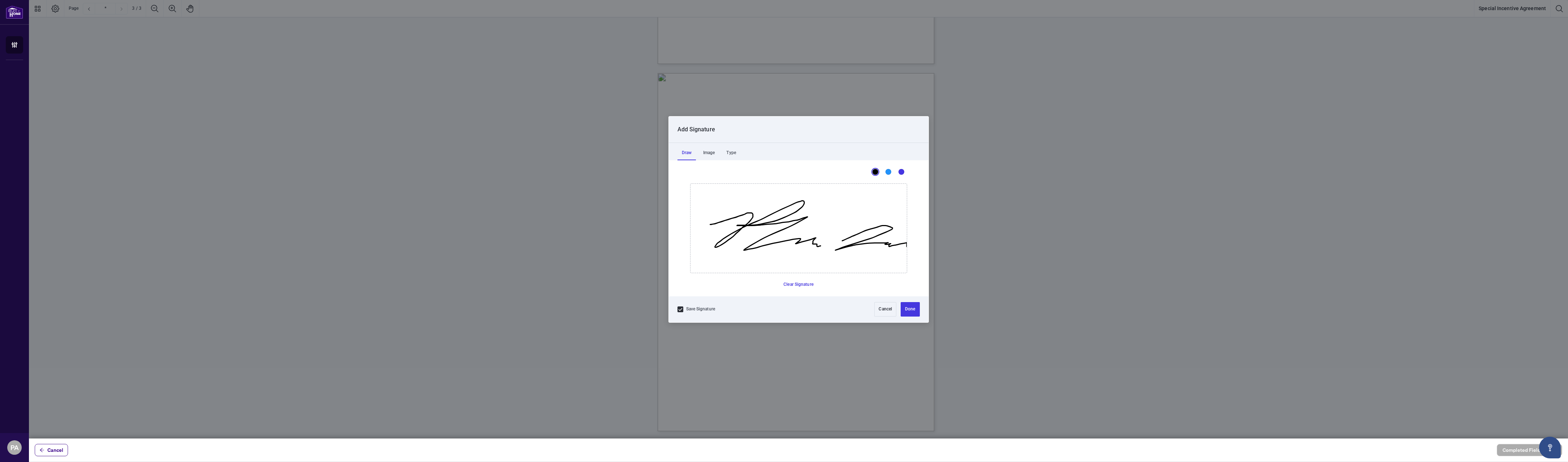
click at [923, 312] on div "Save Signature Cancel Done" at bounding box center [799, 309] width 260 height 26
click at [911, 311] on button "Done" at bounding box center [910, 309] width 19 height 15
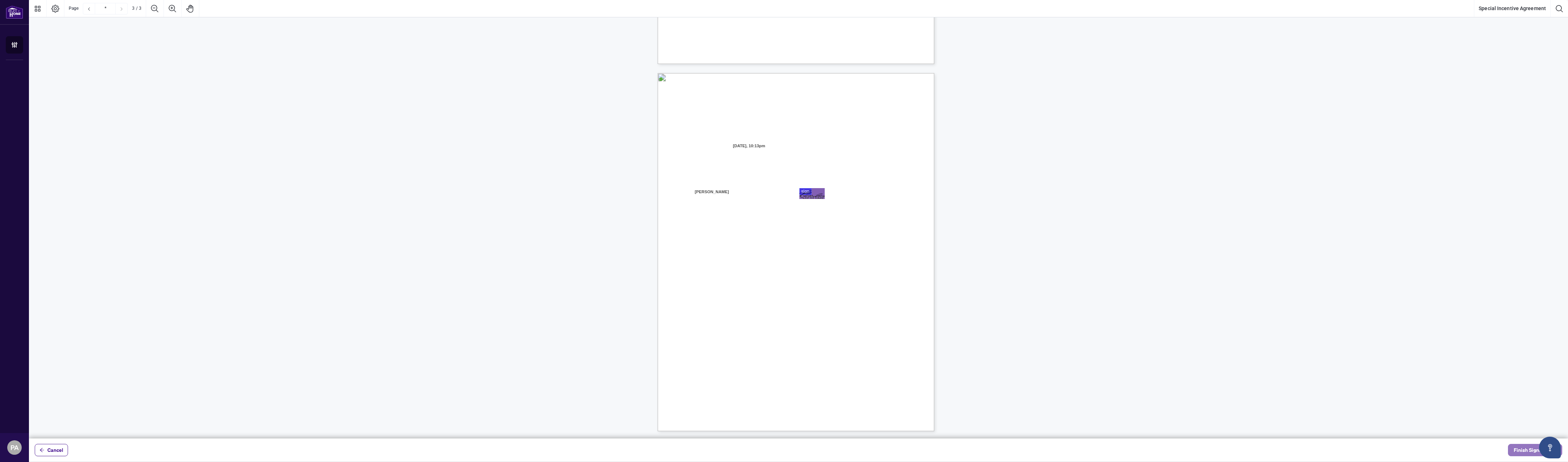
click at [925, 449] on span "Finish Signing" at bounding box center [1530, 450] width 32 height 12
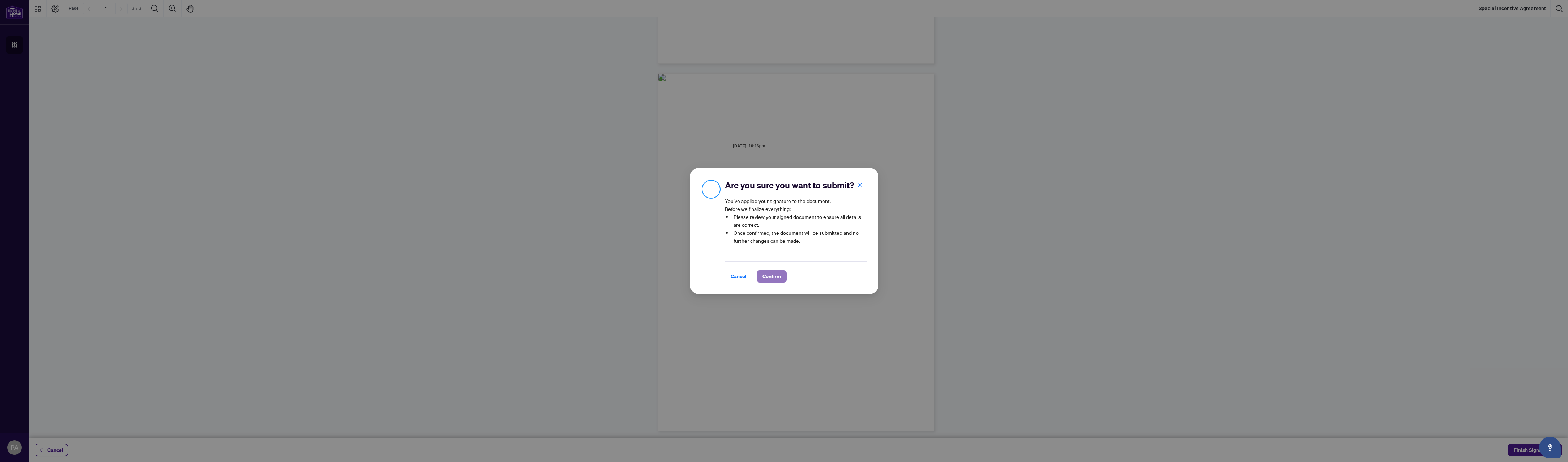
click at [771, 277] on span "Confirm" at bounding box center [772, 276] width 18 height 12
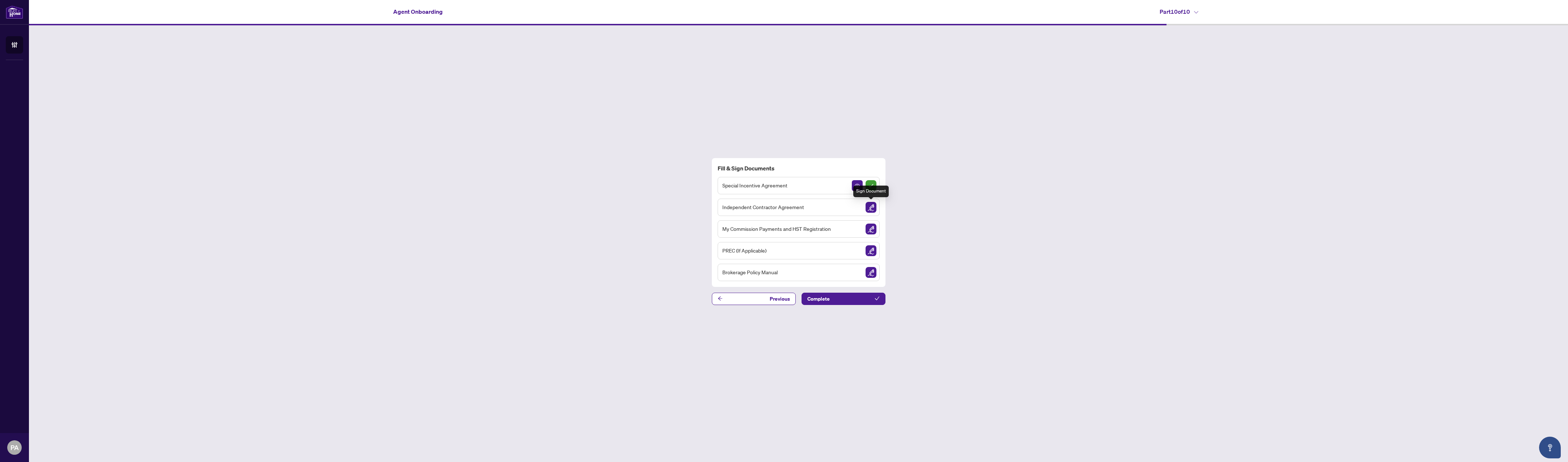
click at [875, 206] on img "Sign Document" at bounding box center [871, 208] width 11 height 11
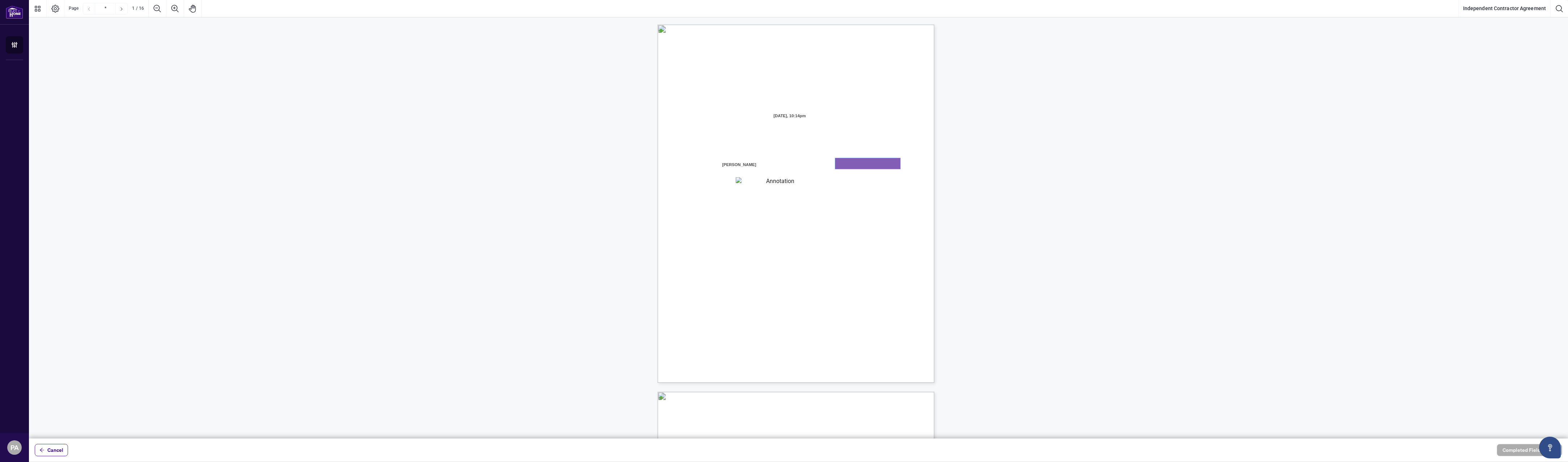
click at [856, 166] on textarea "01K2N7ZVXADQDZS13CP82GTG0Z" at bounding box center [867, 164] width 65 height 11
type textarea "*"
type textarea "*******"
click at [786, 181] on textarea "01K2N800VRNZWEDT7GS4268ZBH" at bounding box center [777, 181] width 83 height 9
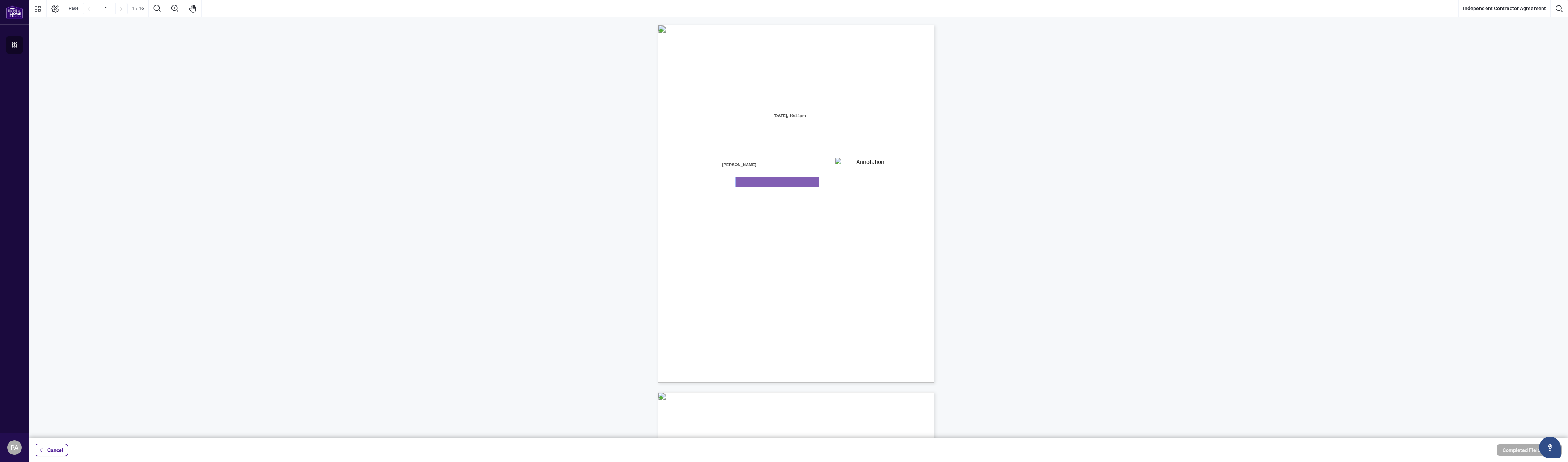
click at [786, 181] on textarea "01K2N800VRNZWEDT7GS4268ZBH" at bounding box center [777, 181] width 83 height 9
type textarea "**********"
click at [854, 161] on textarea "*******" at bounding box center [867, 164] width 65 height 11
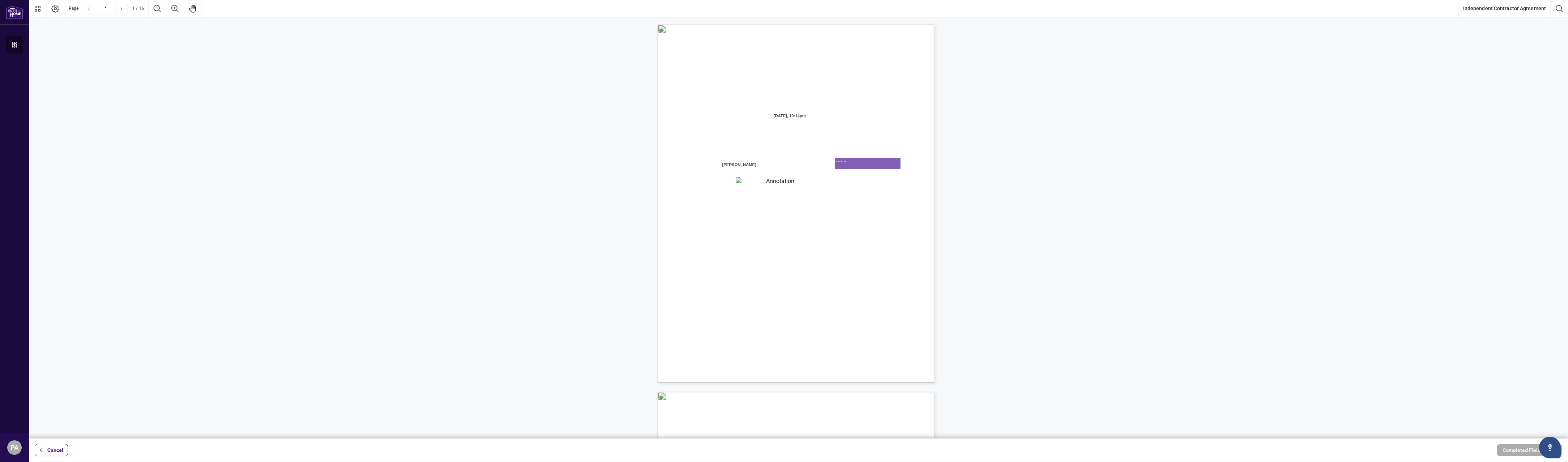
click at [854, 161] on textarea "*******" at bounding box center [867, 164] width 65 height 11
type textarea "*********"
click at [906, 201] on div "INDEPENDENT CONTRACTOR AGREEMENT THIS AGREEMENT is made as of (the “Effective D…" at bounding box center [830, 248] width 346 height 448
drag, startPoint x: 979, startPoint y: 189, endPoint x: 982, endPoint y: 195, distance: 6.7
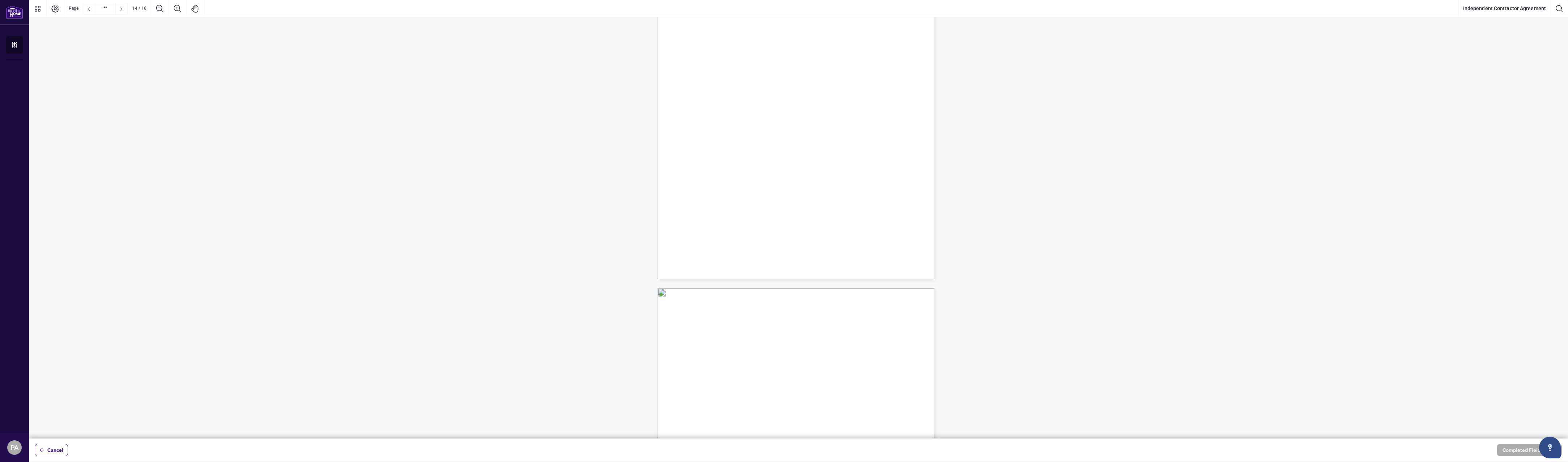
scroll to position [5028, 0]
type input "**"
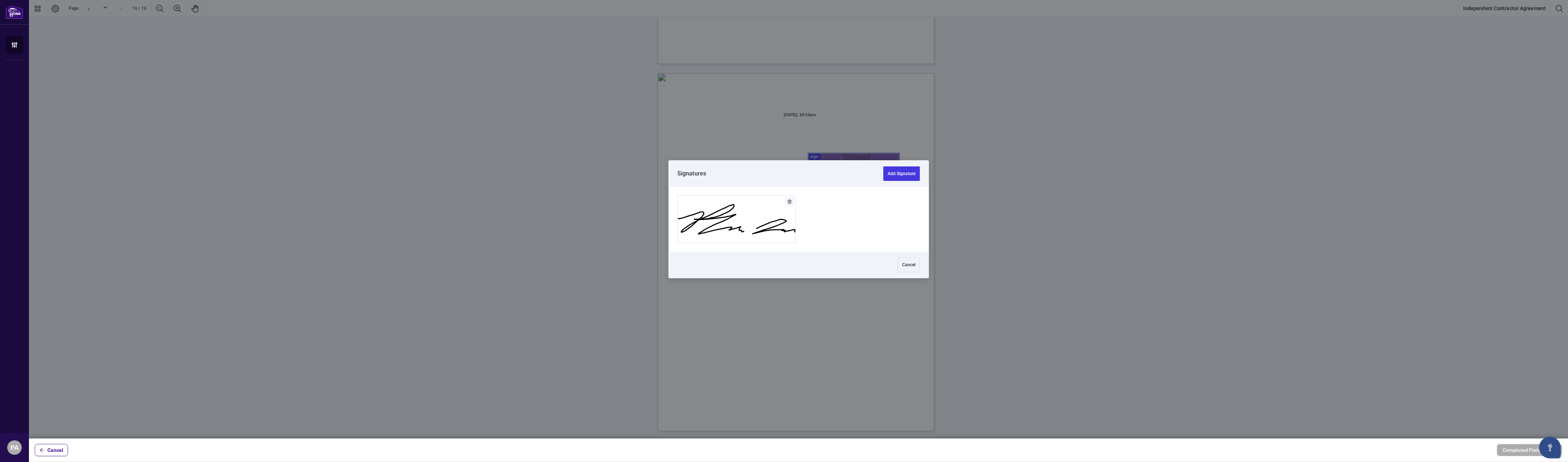
click at [852, 161] on div at bounding box center [799, 219] width 1539 height 438
click at [905, 173] on button "Add Signature" at bounding box center [901, 173] width 37 height 15
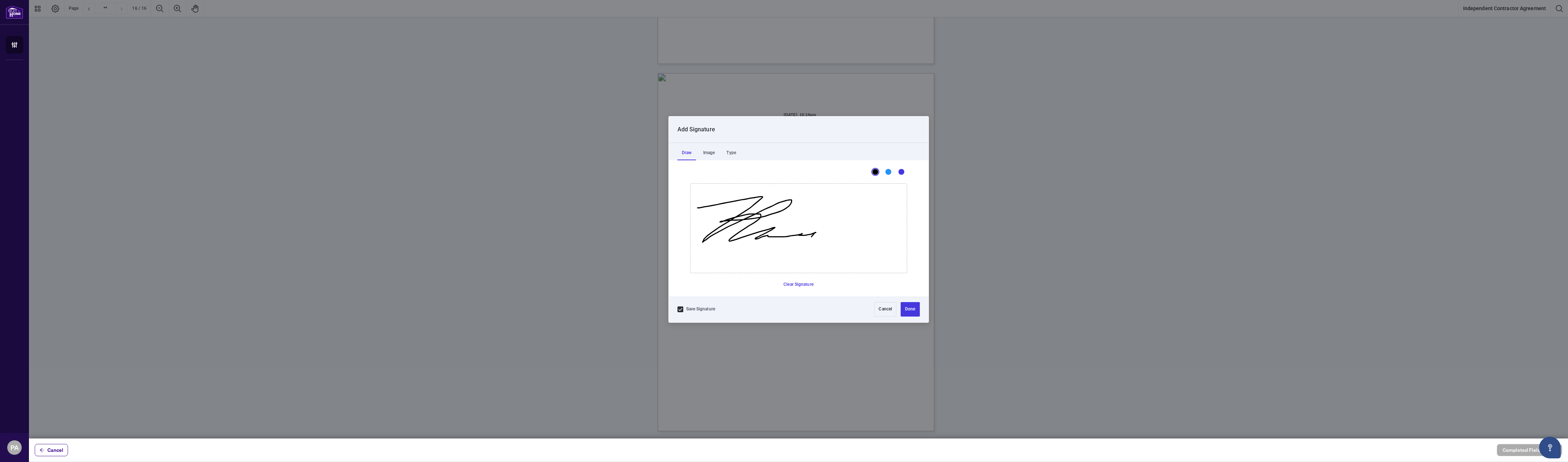
drag, startPoint x: 698, startPoint y: 208, endPoint x: 831, endPoint y: 233, distance: 135.3
click at [810, 237] on icon "Drawing canvas" at bounding box center [798, 228] width 216 height 89
drag, startPoint x: 842, startPoint y: 232, endPoint x: 884, endPoint y: 240, distance: 42.8
click at [884, 240] on icon "Drawing canvas" at bounding box center [798, 228] width 216 height 89
click at [911, 306] on button "Done" at bounding box center [910, 309] width 19 height 15
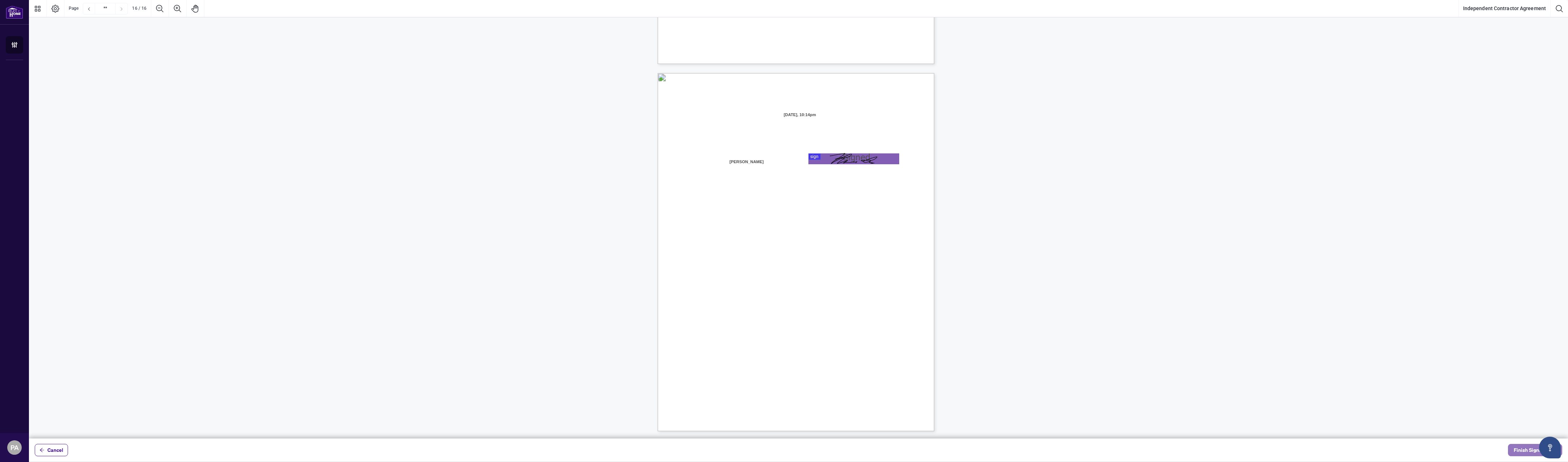
click at [925, 450] on span "Finish Signing" at bounding box center [1530, 450] width 32 height 12
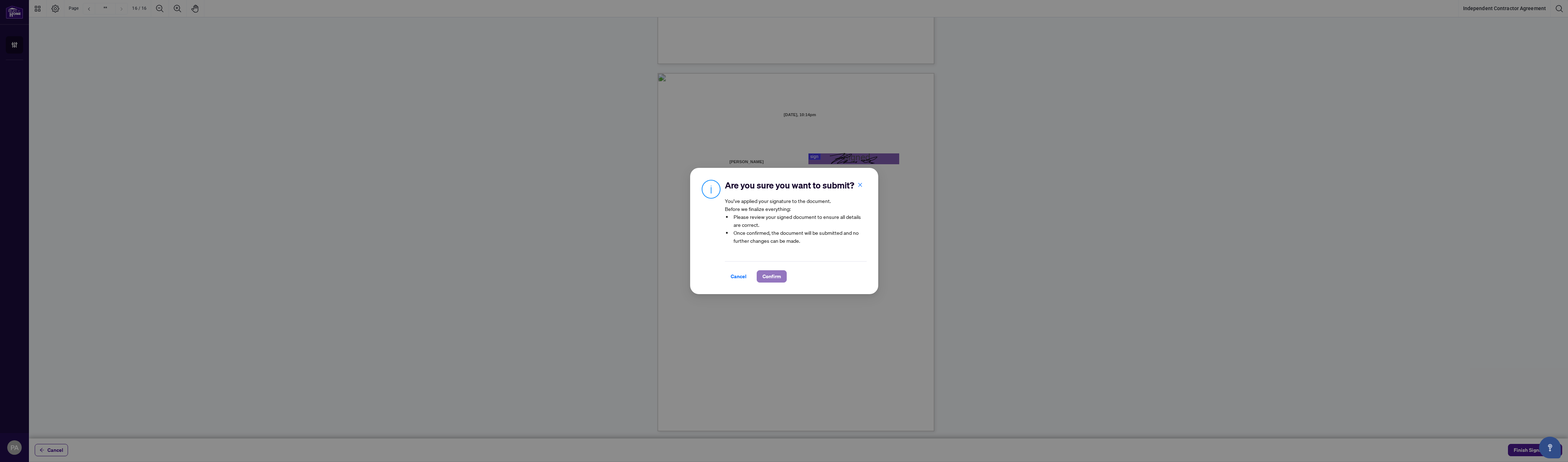
click at [775, 275] on span "Confirm" at bounding box center [772, 276] width 18 height 12
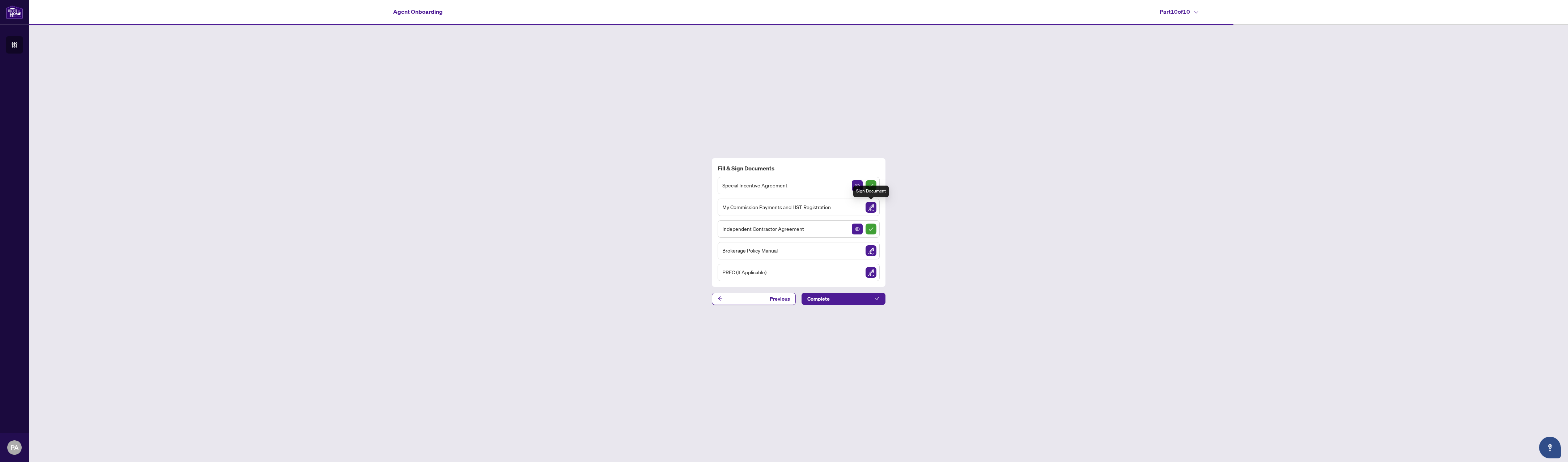
click at [872, 206] on img "Sign Document" at bounding box center [871, 208] width 11 height 11
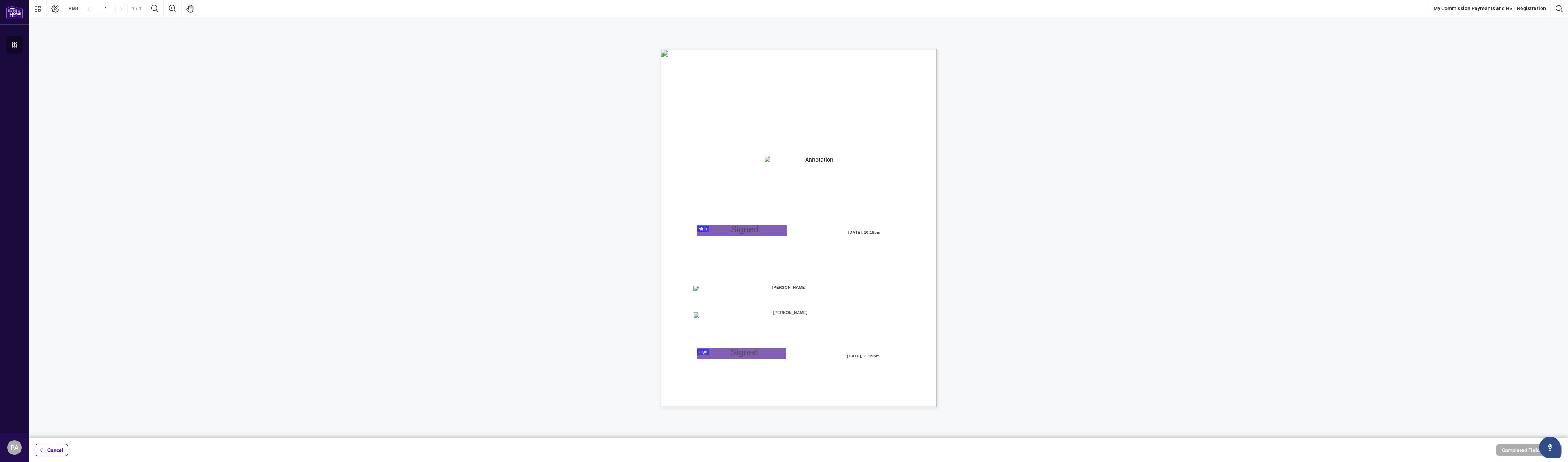
click at [925, 298] on div "MY COMMISSION PAYMENTS AND HST REGISTRATION For Right at Home Realty to pay out…" at bounding box center [799, 200] width 1539 height 365
click at [809, 163] on textarea "01K2N82W0617PR3KA8X9DYAB9F" at bounding box center [816, 161] width 104 height 11
click at [735, 228] on div at bounding box center [799, 219] width 1539 height 438
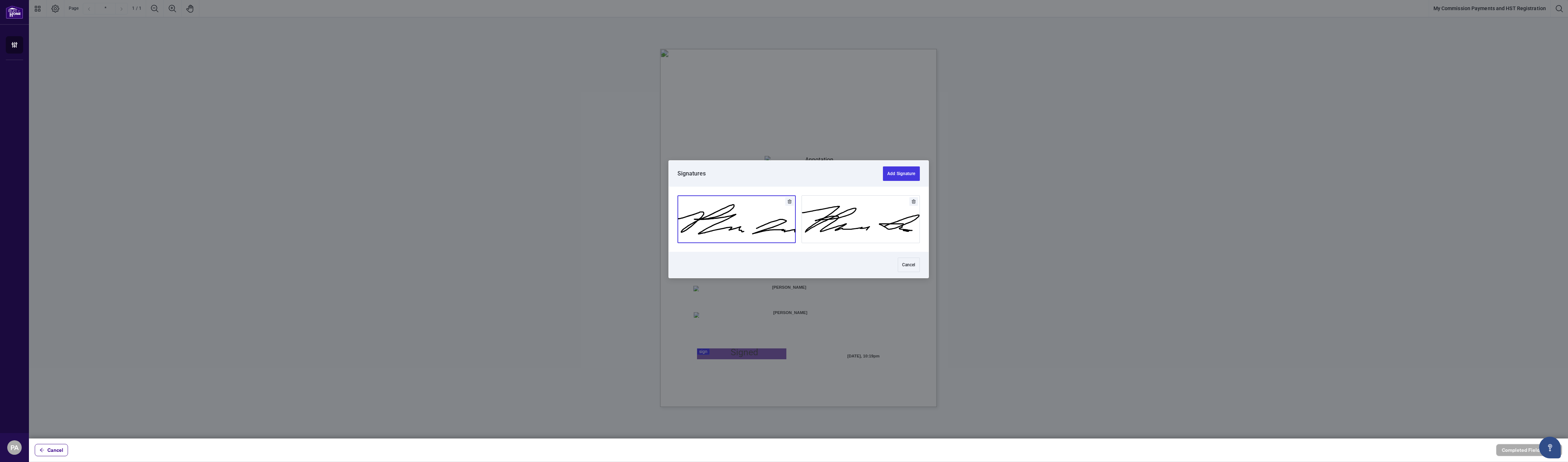
click at [769, 232] on button "Add Signature" at bounding box center [737, 219] width 117 height 47
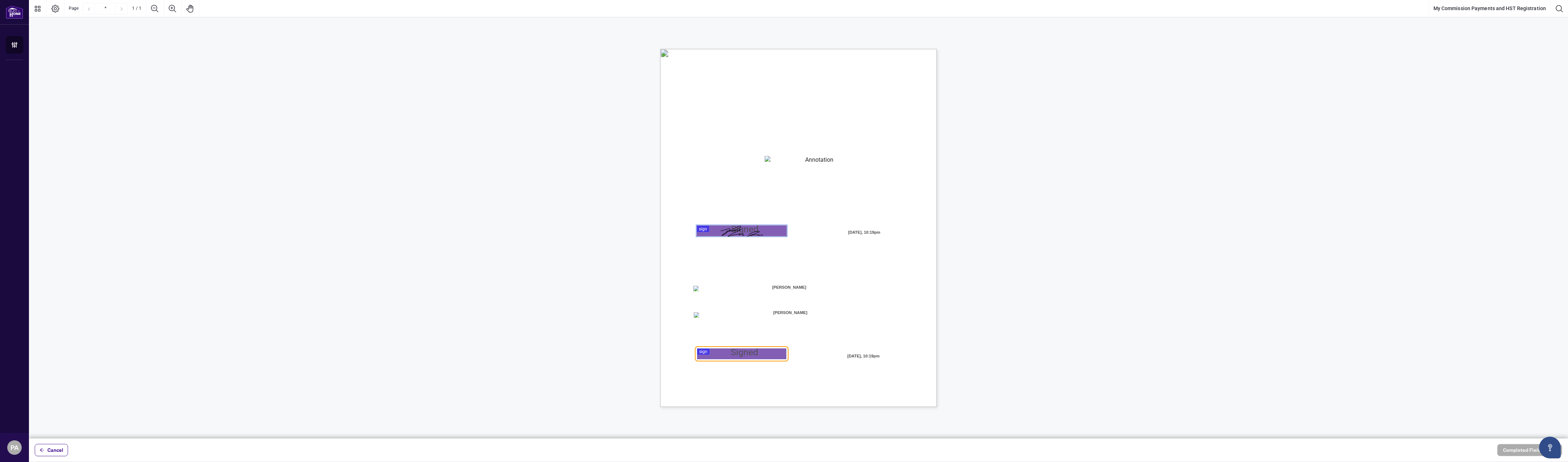
click at [753, 357] on div at bounding box center [799, 219] width 1539 height 438
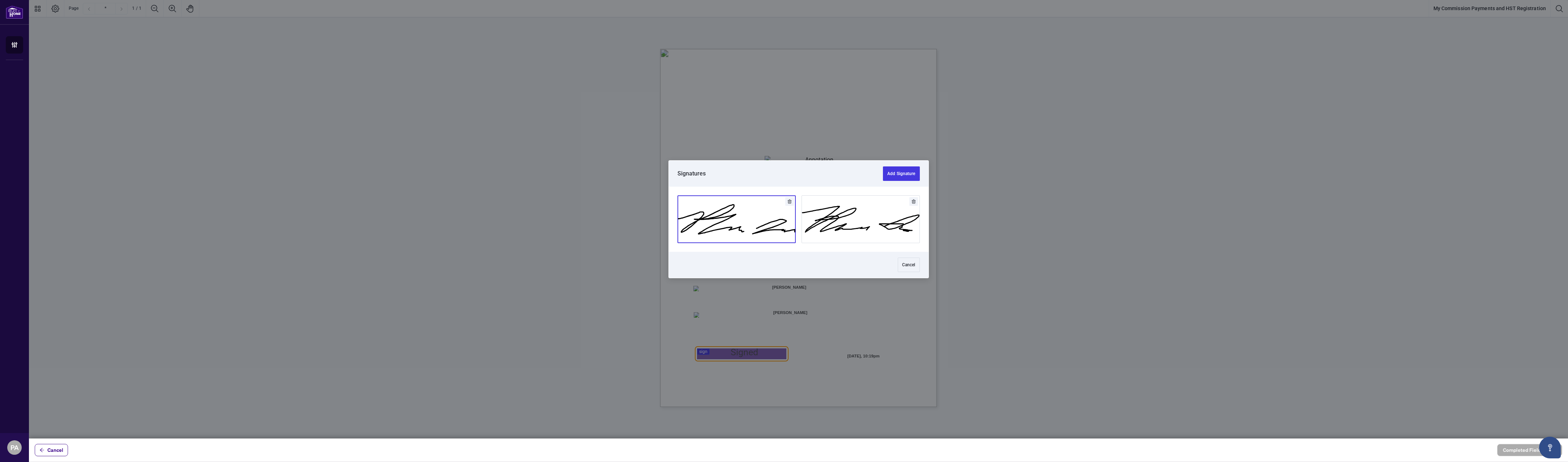
drag, startPoint x: 760, startPoint y: 236, endPoint x: 801, endPoint y: 240, distance: 41.2
click at [760, 237] on button "Add Signature" at bounding box center [737, 219] width 117 height 47
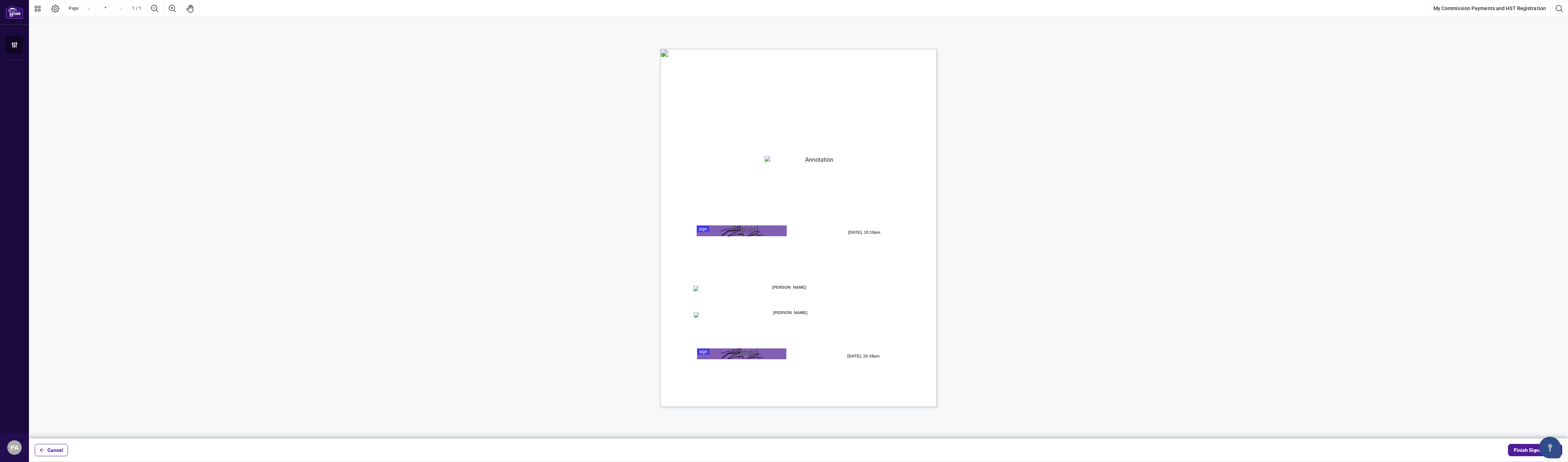
click at [925, 242] on div "MY COMMISSION PAYMENTS AND HST REGISTRATION For Right at Home Realty to pay out…" at bounding box center [799, 200] width 1539 height 365
click at [797, 159] on textarea "01K2N82W0617PR3KA8X9DYAB9F" at bounding box center [816, 161] width 104 height 11
paste textarea "**********"
type textarea "**********"
click at [870, 177] on span "This number is valid, has been duly assigned to me and is the H.S.T. Registrati…" at bounding box center [781, 175] width 177 height 7
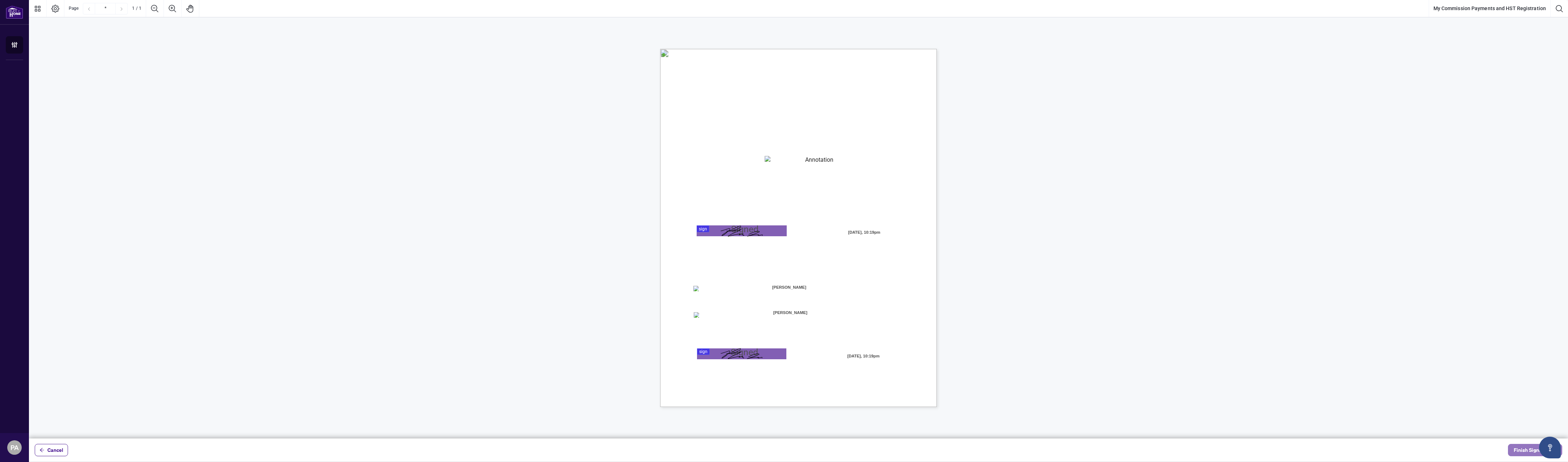
click at [925, 448] on span "Finish Signing" at bounding box center [1530, 450] width 32 height 12
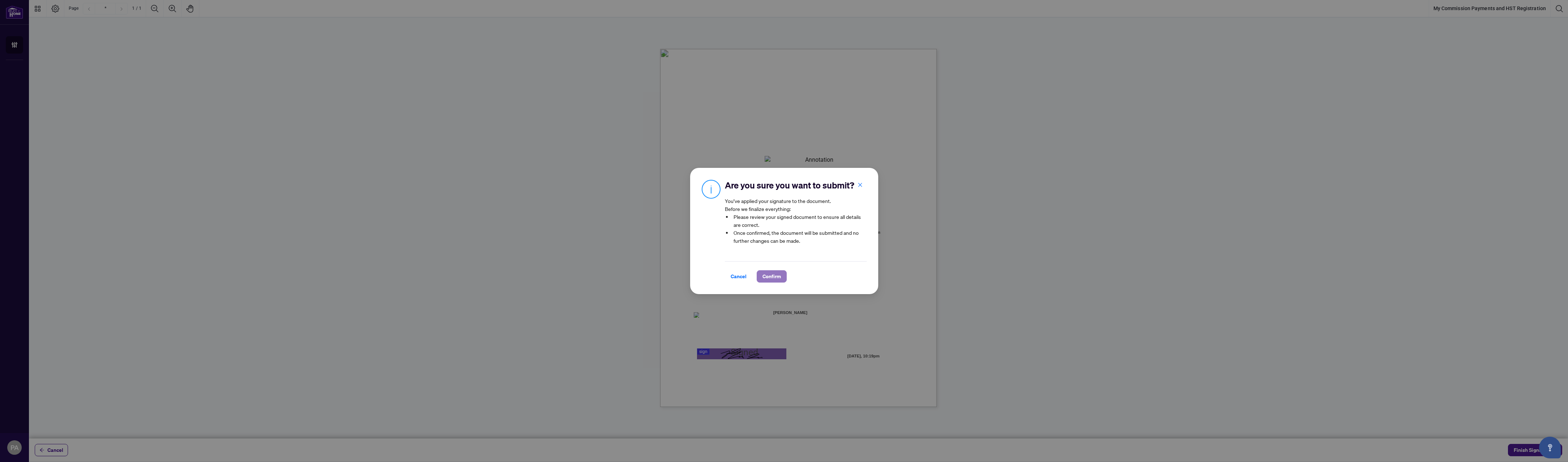
click at [783, 279] on button "Confirm" at bounding box center [771, 276] width 30 height 12
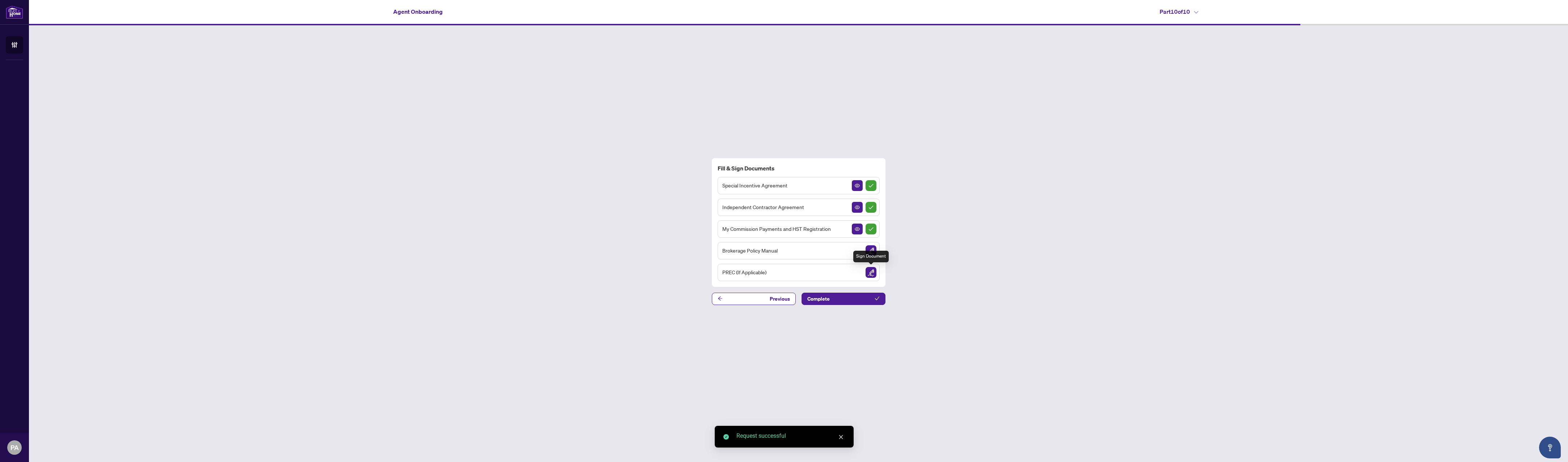
click at [874, 272] on img "Sign Document" at bounding box center [871, 273] width 11 height 11
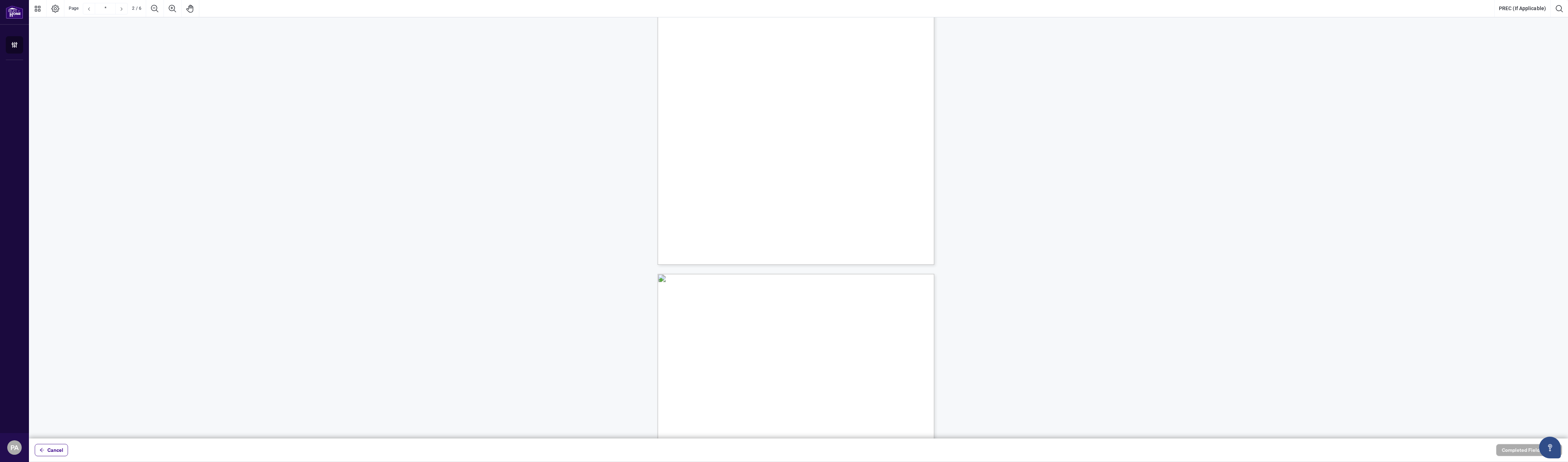
scroll to position [159, 0]
type input "*"
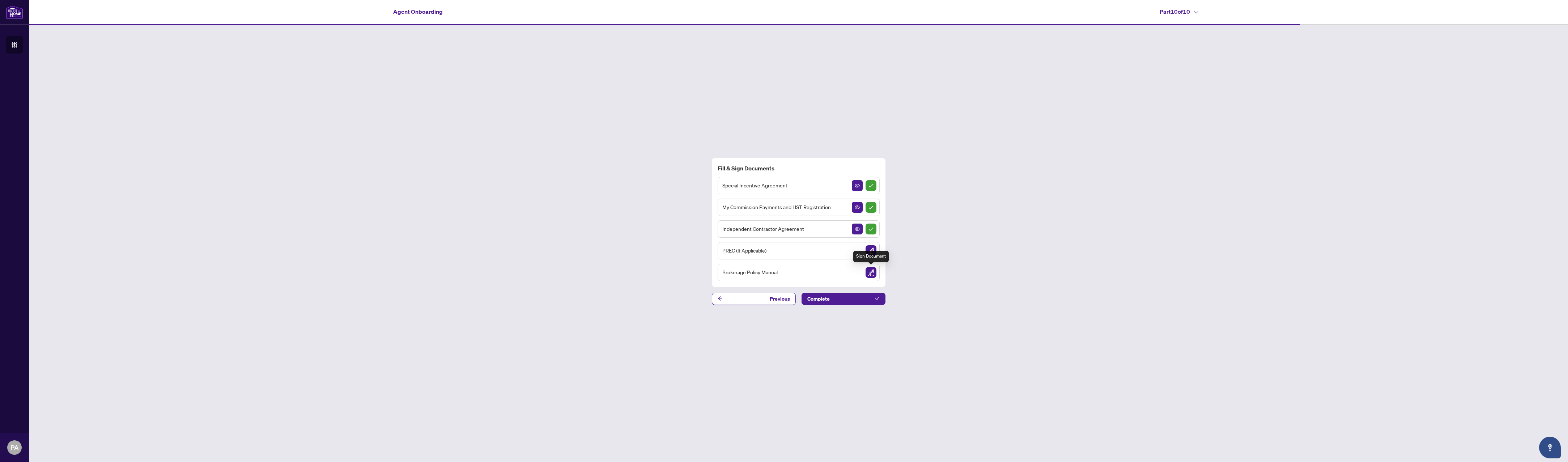
click at [872, 272] on img "Sign Document" at bounding box center [871, 273] width 11 height 11
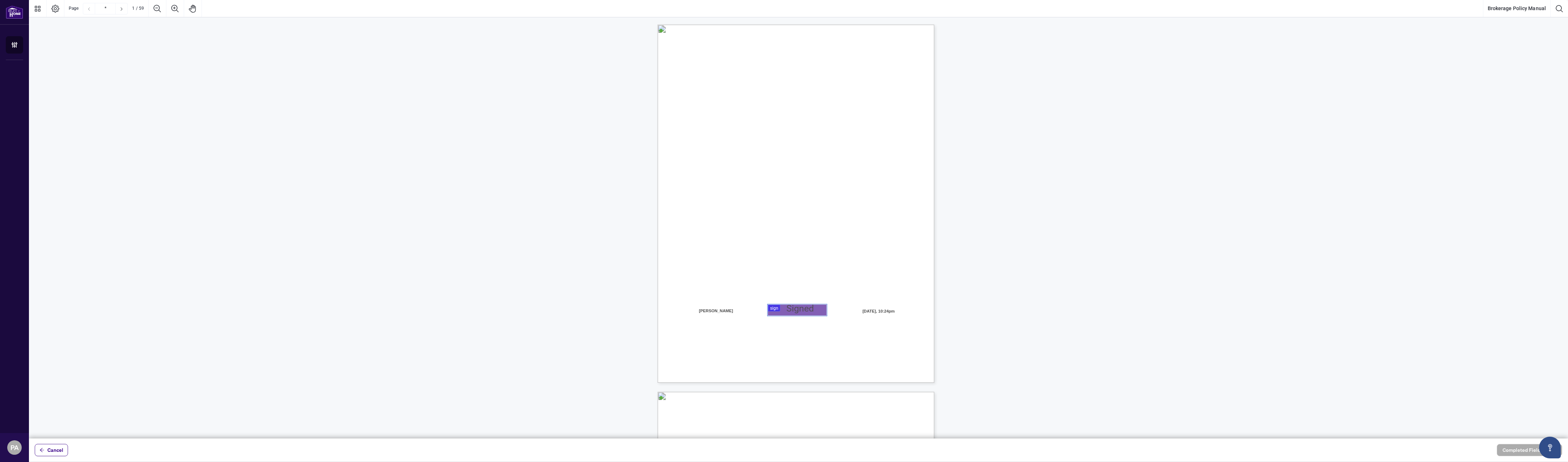
click at [797, 307] on div at bounding box center [799, 219] width 1539 height 438
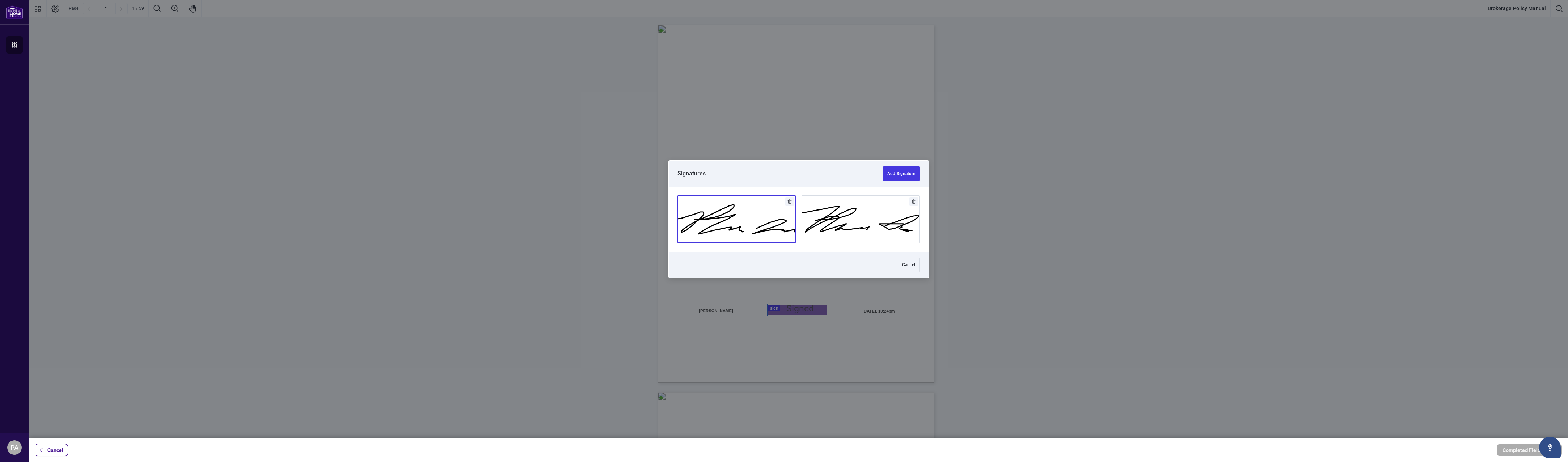
click at [754, 222] on button "Add Signature" at bounding box center [737, 219] width 117 height 47
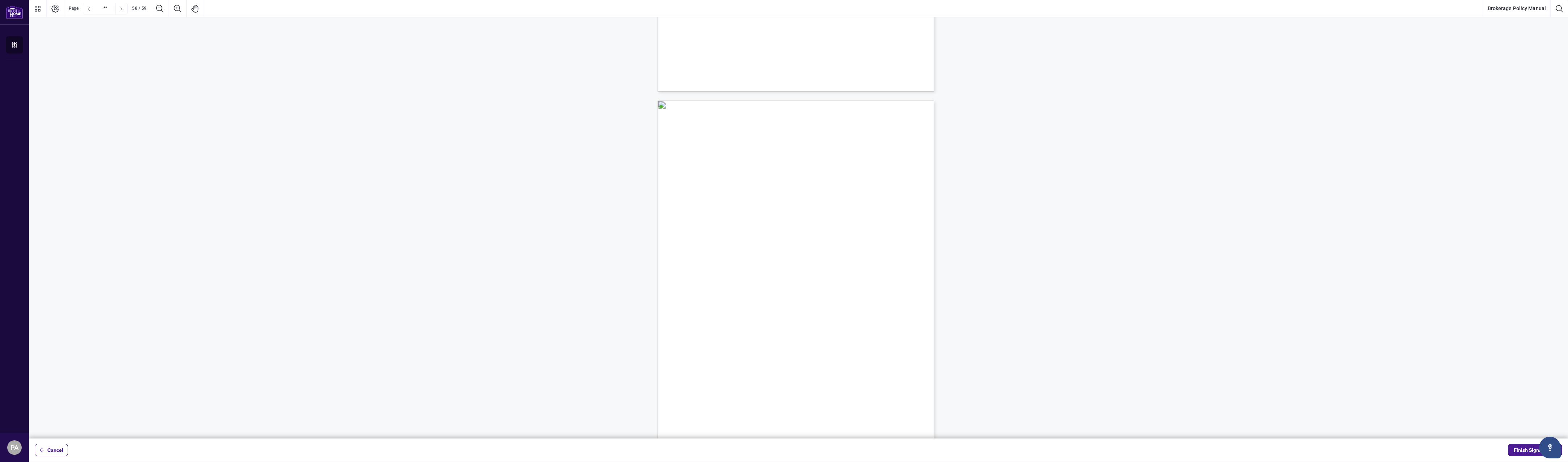
scroll to position [20943, 0]
type input "**"
click at [925, 451] on span "Finish Signing" at bounding box center [1530, 450] width 32 height 12
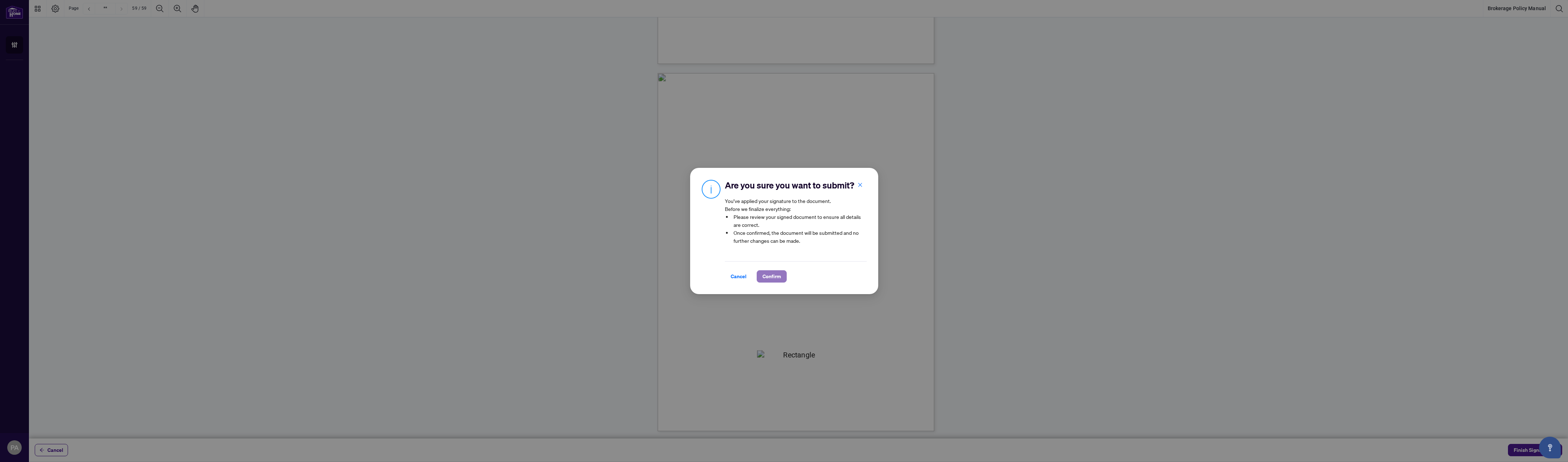
click at [763, 279] on span "Confirm" at bounding box center [772, 276] width 18 height 12
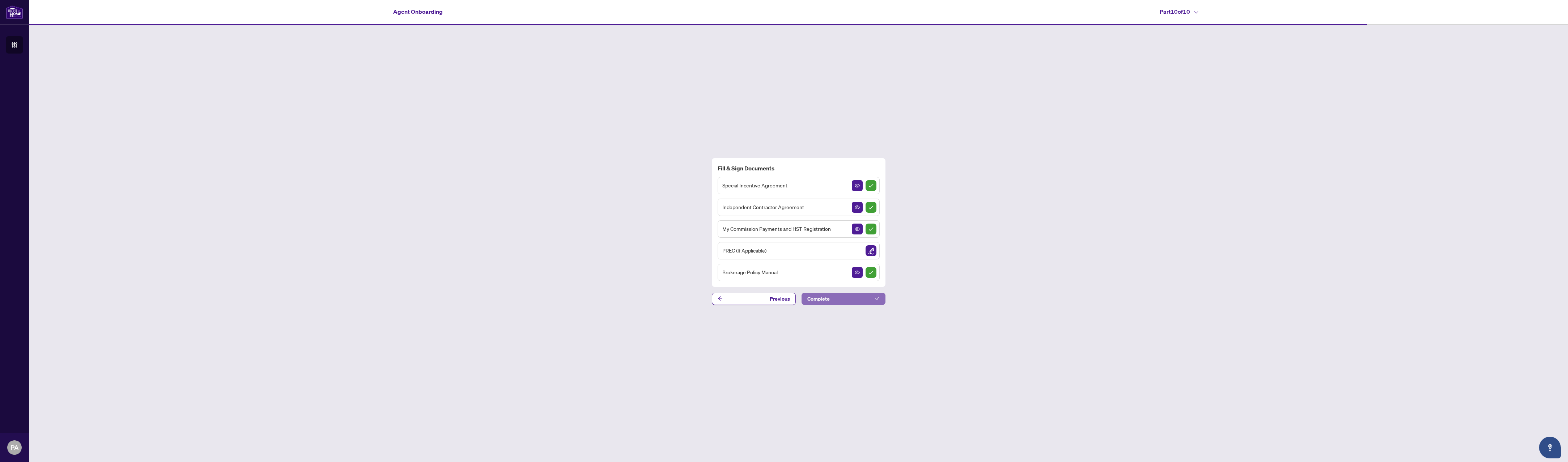
click at [849, 295] on button "Complete" at bounding box center [844, 299] width 84 height 12
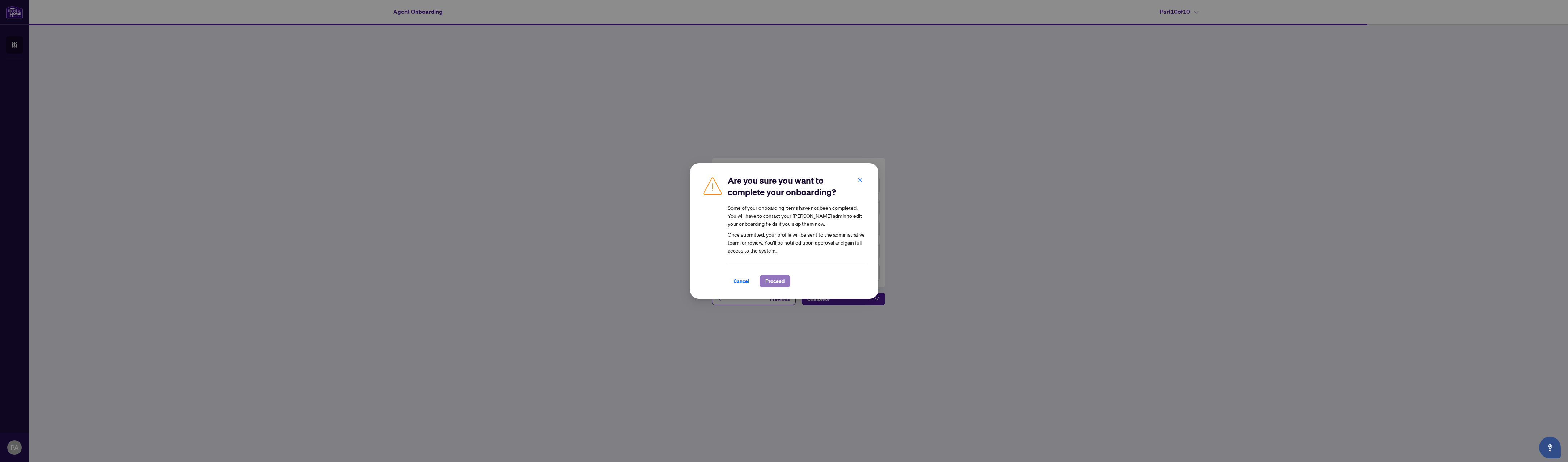
click at [772, 279] on span "Proceed" at bounding box center [774, 281] width 19 height 12
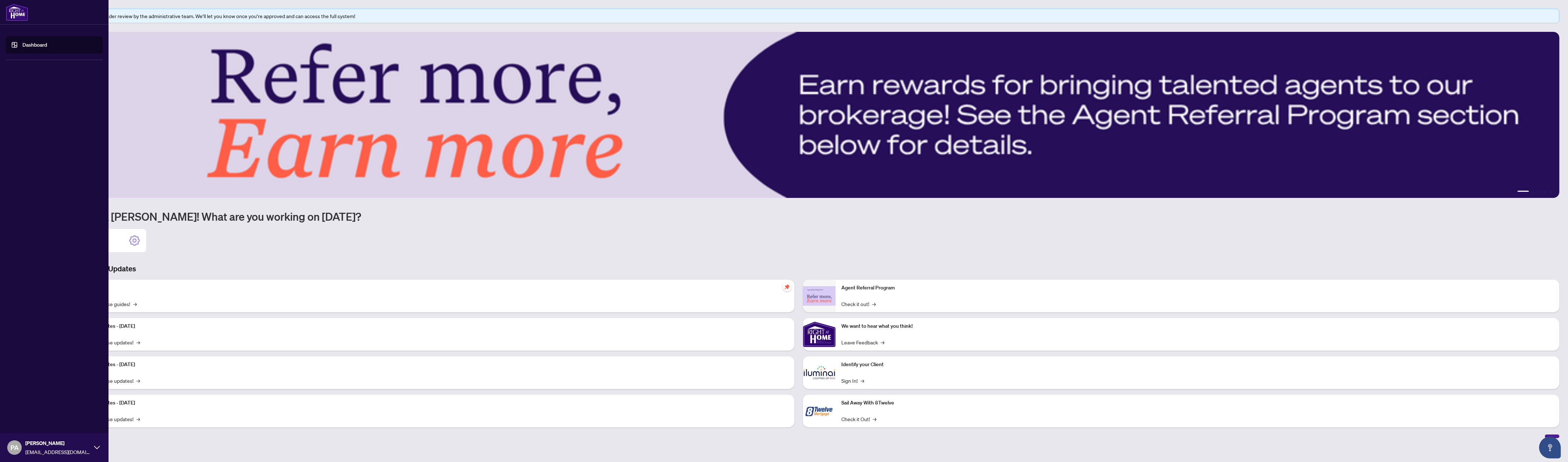
click at [23, 45] on link "Dashboard" at bounding box center [35, 44] width 24 height 7
